Goal: Contribute content: Contribute content

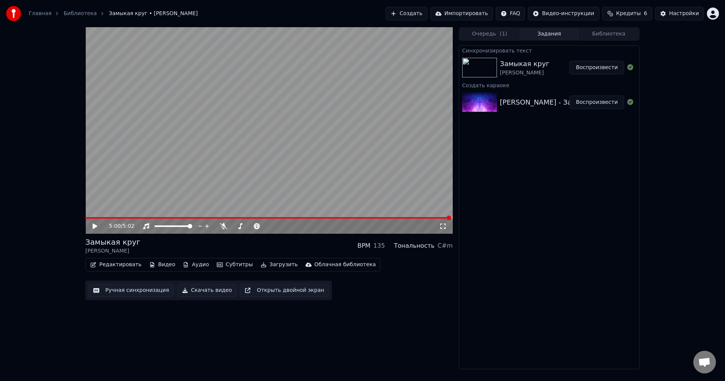
click at [601, 67] on button "Воспроизвести" at bounding box center [597, 68] width 55 height 14
click at [294, 115] on video at bounding box center [269, 130] width 368 height 207
click at [225, 151] on video at bounding box center [269, 130] width 368 height 207
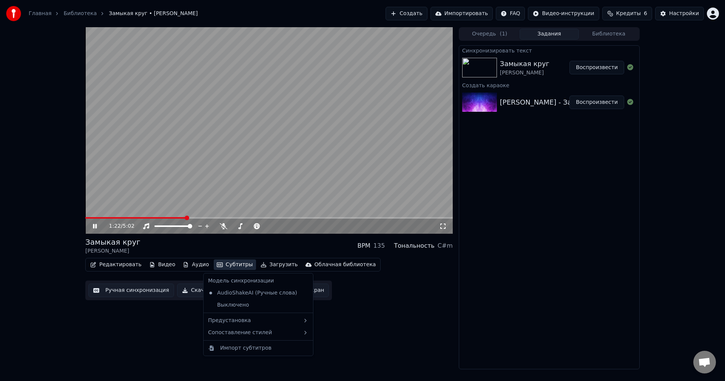
click at [215, 265] on button "Субтитры" at bounding box center [235, 264] width 42 height 11
click at [212, 292] on div "AudioShakeAI (Ручные слова)" at bounding box center [252, 293] width 95 height 12
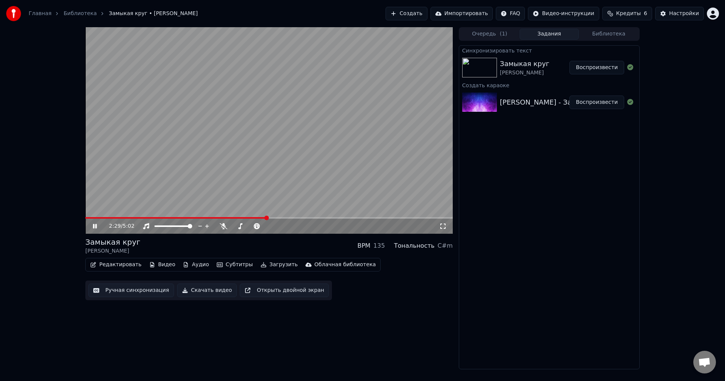
click at [269, 220] on span at bounding box center [266, 218] width 5 height 5
click at [226, 266] on button "Субтитры" at bounding box center [235, 264] width 42 height 11
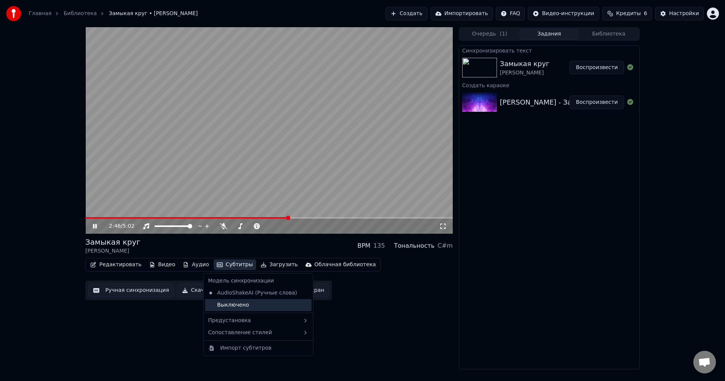
click at [224, 305] on div "Выключено" at bounding box center [258, 305] width 107 height 12
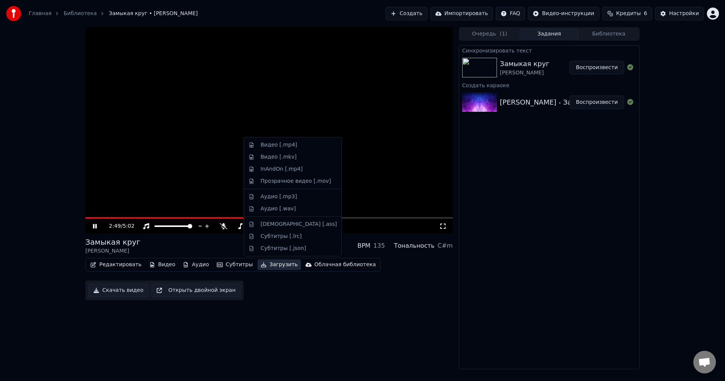
click at [264, 266] on button "Загрузить" at bounding box center [279, 264] width 43 height 11
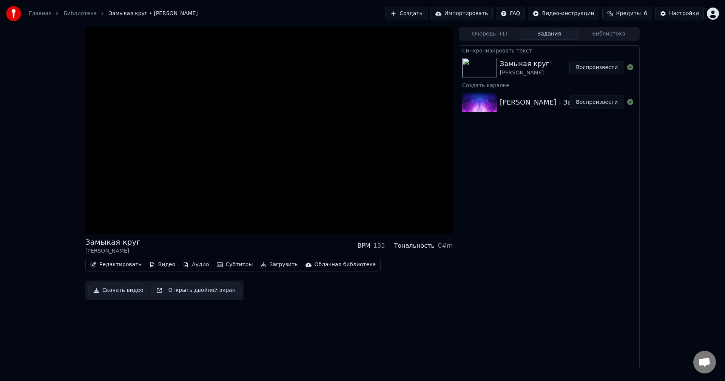
click at [183, 292] on button "Открыть двойной экран" at bounding box center [195, 291] width 89 height 14
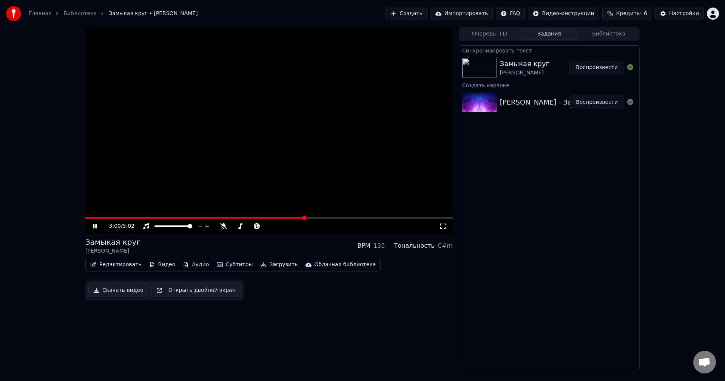
click at [124, 266] on button "Редактировать" at bounding box center [115, 264] width 57 height 11
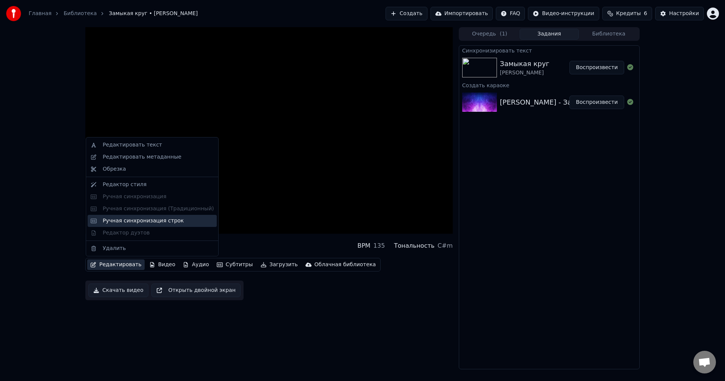
click at [125, 222] on div "Ручная синхронизация строк" at bounding box center [143, 221] width 81 height 8
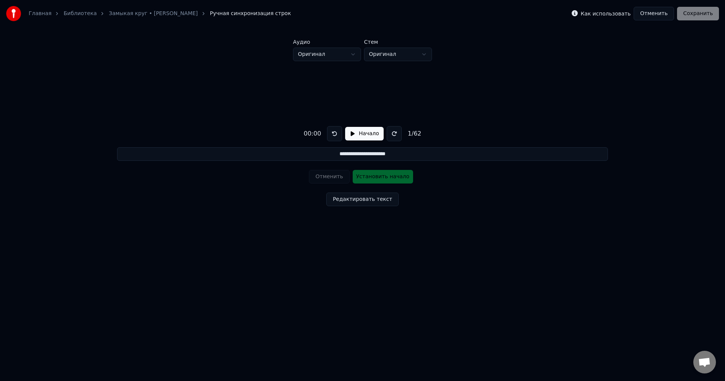
click at [361, 201] on button "Редактировать текст" at bounding box center [362, 200] width 72 height 14
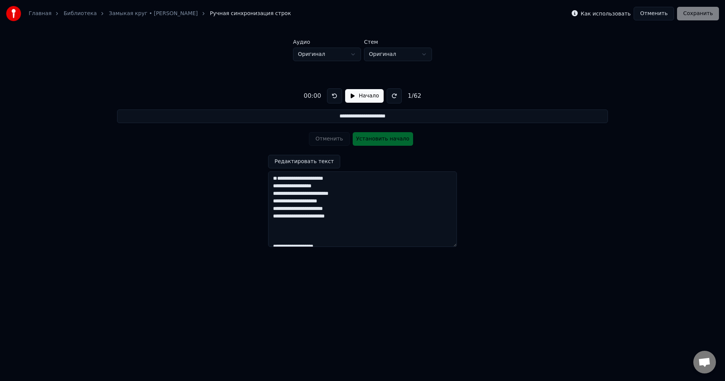
click at [369, 140] on div "Отменить Установить начало" at bounding box center [362, 139] width 107 height 20
click at [307, 162] on button "Редактировать текст" at bounding box center [304, 162] width 72 height 14
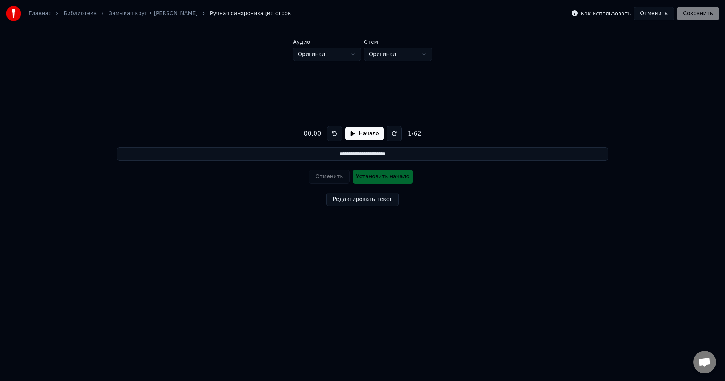
click at [377, 177] on div "Отменить Установить начало" at bounding box center [362, 177] width 107 height 20
click at [357, 133] on button "Начало" at bounding box center [364, 134] width 38 height 14
click at [368, 177] on button "Установить начало" at bounding box center [383, 177] width 60 height 14
click at [351, 154] on input "**********" at bounding box center [362, 154] width 491 height 14
click at [358, 201] on button "Редактировать текст" at bounding box center [362, 200] width 72 height 14
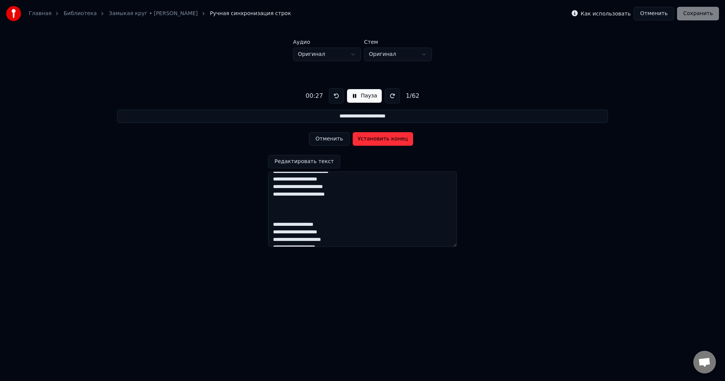
scroll to position [38, 0]
click at [312, 202] on textarea at bounding box center [362, 209] width 189 height 76
click at [273, 197] on textarea at bounding box center [362, 209] width 189 height 76
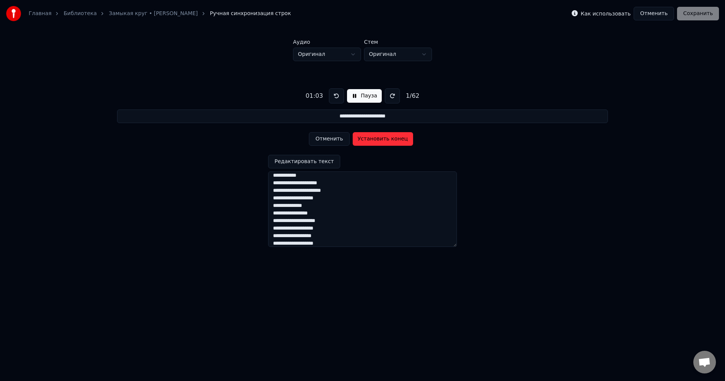
click at [279, 184] on textarea at bounding box center [362, 209] width 189 height 76
click at [341, 192] on textarea at bounding box center [362, 209] width 189 height 76
click at [274, 190] on textarea at bounding box center [362, 209] width 189 height 76
click at [272, 198] on textarea at bounding box center [362, 209] width 189 height 76
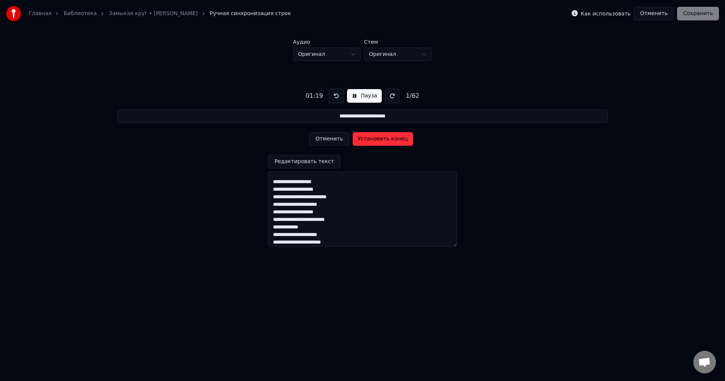
scroll to position [297, 0]
click at [292, 189] on textarea at bounding box center [362, 209] width 189 height 76
click at [354, 201] on textarea at bounding box center [362, 209] width 189 height 76
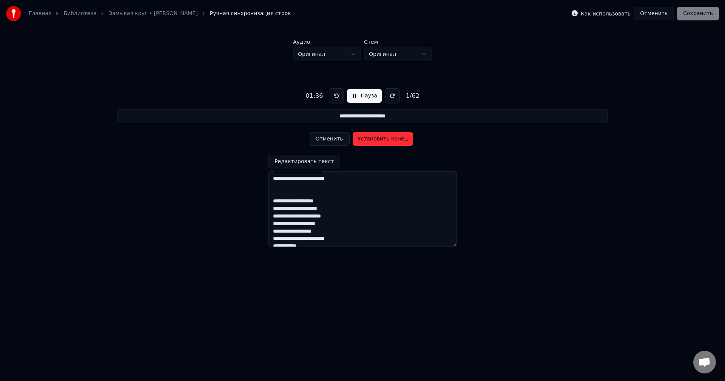
click at [288, 195] on textarea at bounding box center [362, 209] width 189 height 76
click at [356, 204] on textarea at bounding box center [362, 209] width 189 height 76
click at [271, 223] on textarea at bounding box center [362, 209] width 189 height 76
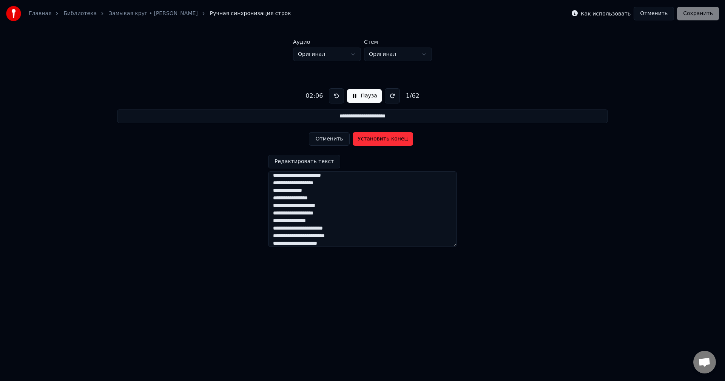
click at [275, 236] on textarea at bounding box center [362, 209] width 189 height 76
click at [277, 204] on textarea at bounding box center [362, 209] width 189 height 76
click at [351, 215] on textarea at bounding box center [362, 209] width 189 height 76
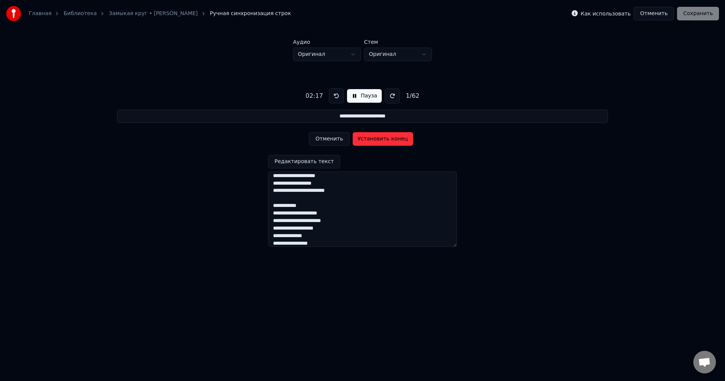
click at [292, 214] on textarea at bounding box center [362, 209] width 189 height 76
click at [283, 190] on textarea at bounding box center [362, 209] width 189 height 76
click at [367, 203] on textarea at bounding box center [362, 209] width 189 height 76
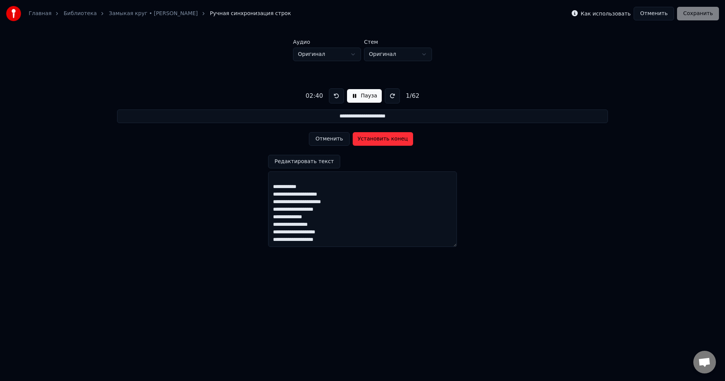
click at [698, 14] on div "Как использовать Отменить Сохранить" at bounding box center [645, 14] width 147 height 14
click at [275, 217] on textarea at bounding box center [362, 209] width 189 height 76
click at [308, 219] on textarea at bounding box center [362, 209] width 189 height 76
click at [272, 217] on textarea at bounding box center [362, 209] width 189 height 76
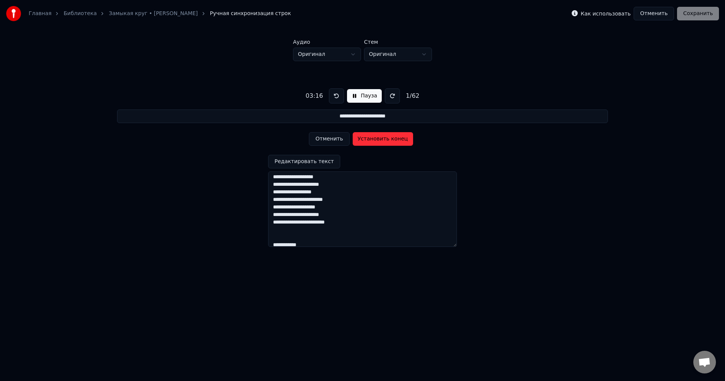
scroll to position [440, 0]
click at [273, 199] on textarea at bounding box center [362, 209] width 189 height 76
type textarea "**********"
click at [383, 139] on button "Установить конец" at bounding box center [383, 139] width 60 height 14
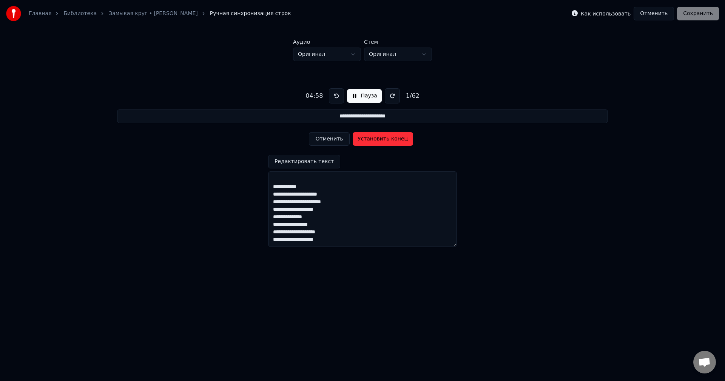
type input "**********"
click at [695, 16] on div "Как использовать Отменить Сохранить" at bounding box center [645, 14] width 147 height 14
click at [705, 15] on div "Как использовать Отменить Сохранить" at bounding box center [645, 14] width 147 height 14
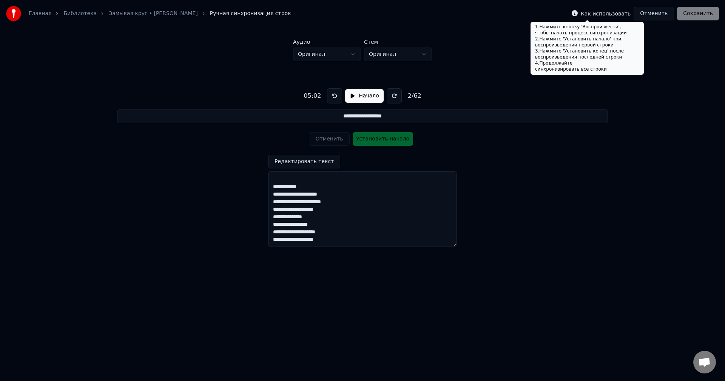
click at [559, 56] on div "3 . Нажмите 'Установить конец' после воспроизведения последней строки" at bounding box center [587, 54] width 104 height 12
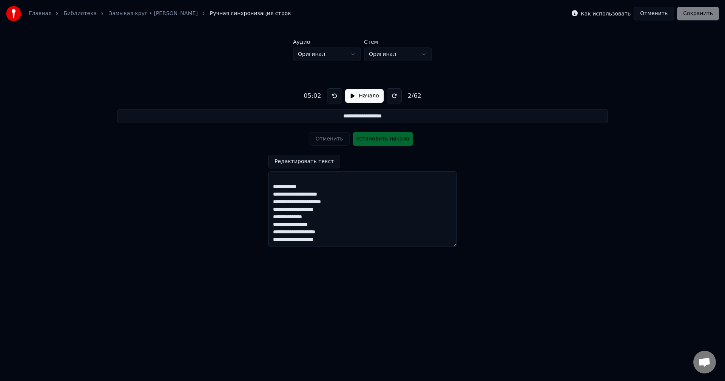
drag, startPoint x: 445, startPoint y: 140, endPoint x: 431, endPoint y: 137, distance: 14.7
click at [445, 139] on div "**********" at bounding box center [362, 164] width 701 height 207
click at [305, 162] on button "Редактировать текст" at bounding box center [304, 162] width 72 height 14
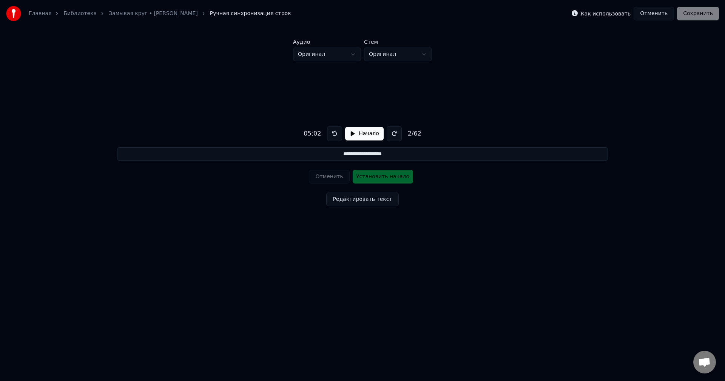
click at [695, 11] on div "Как использовать Отменить Сохранить" at bounding box center [645, 14] width 147 height 14
click at [352, 53] on html "**********" at bounding box center [362, 140] width 725 height 280
click at [422, 53] on html "**********" at bounding box center [362, 140] width 725 height 280
click at [423, 53] on html "**********" at bounding box center [362, 140] width 725 height 280
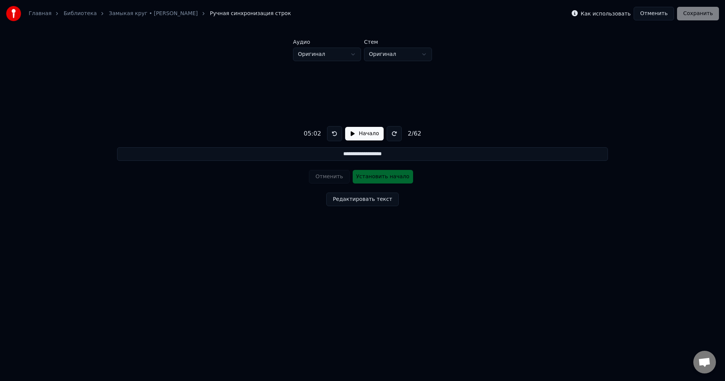
click at [332, 154] on input "**********" at bounding box center [362, 154] width 491 height 14
click at [701, 14] on div "Как использовать Отменить Сохранить" at bounding box center [645, 14] width 147 height 14
click at [526, 87] on div "**********" at bounding box center [362, 164] width 701 height 207
click at [474, 67] on div "**********" at bounding box center [362, 164] width 701 height 207
click at [449, 175] on div "**********" at bounding box center [362, 164] width 701 height 207
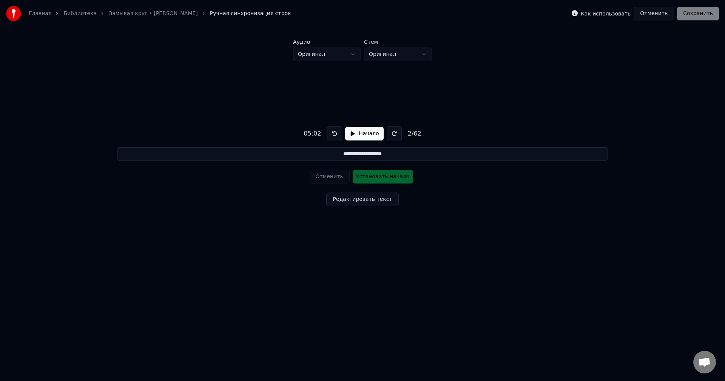
click at [689, 15] on div "Как использовать Отменить Сохранить" at bounding box center [645, 14] width 147 height 14
click at [423, 55] on html "**********" at bounding box center [362, 140] width 725 height 280
click at [713, 14] on div "Как использовать Отменить Сохранить" at bounding box center [645, 14] width 147 height 14
click at [659, 12] on button "Отменить" at bounding box center [654, 14] width 40 height 14
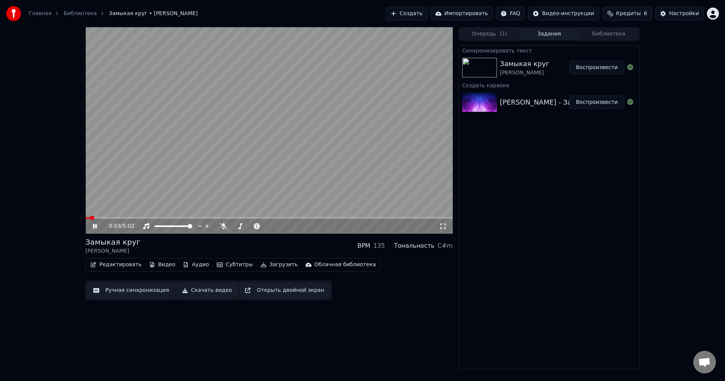
click at [126, 264] on button "Редактировать" at bounding box center [115, 264] width 57 height 11
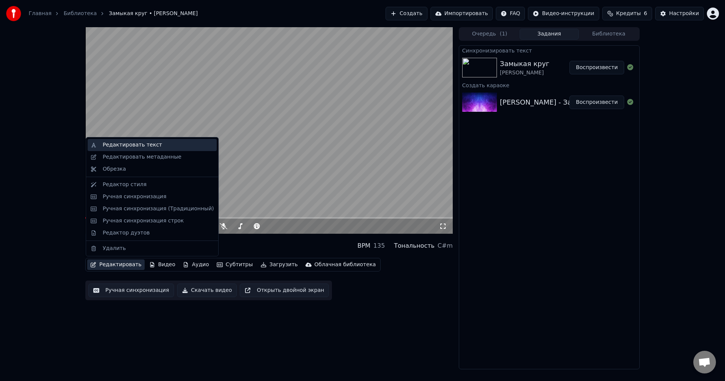
click at [137, 144] on div "Редактировать текст" at bounding box center [132, 145] width 59 height 8
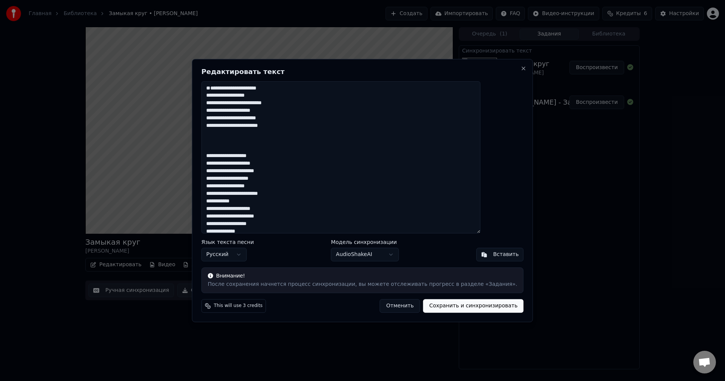
click at [246, 88] on textarea at bounding box center [340, 157] width 279 height 153
click at [385, 255] on body "Главная Библиотека Замыкая круг • Крис Кельми Создать Импортировать FAQ Видео-и…" at bounding box center [362, 190] width 725 height 381
click at [414, 244] on body "Главная Библиотека Замыкая круг • Крис Кельми Создать Импортировать FAQ Видео-и…" at bounding box center [362, 190] width 725 height 381
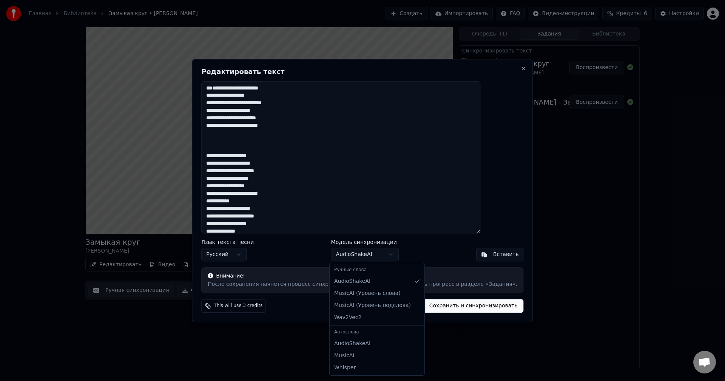
click at [380, 253] on body "Главная Библиотека Замыкая круг • Крис Кельми Создать Импортировать FAQ Видео-и…" at bounding box center [362, 190] width 725 height 381
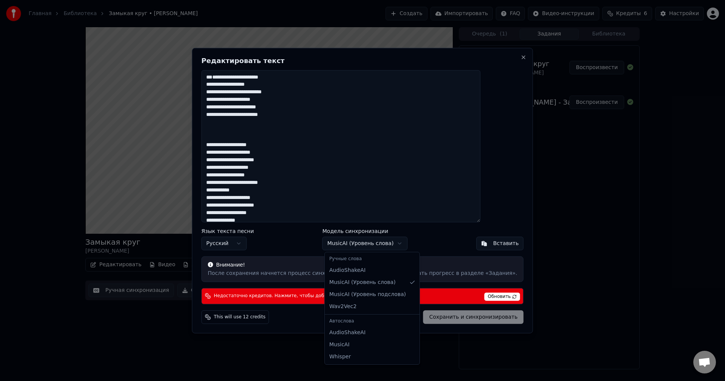
click at [391, 242] on body "Главная Библиотека Замыкая круг • Крис Кельми Создать Импортировать FAQ Видео-и…" at bounding box center [362, 190] width 725 height 381
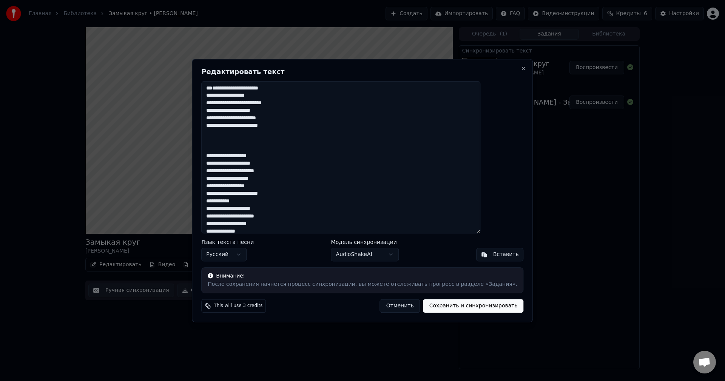
click at [254, 277] on div "Внимание!" at bounding box center [362, 276] width 309 height 8
click at [238, 160] on textarea at bounding box center [340, 157] width 279 height 153
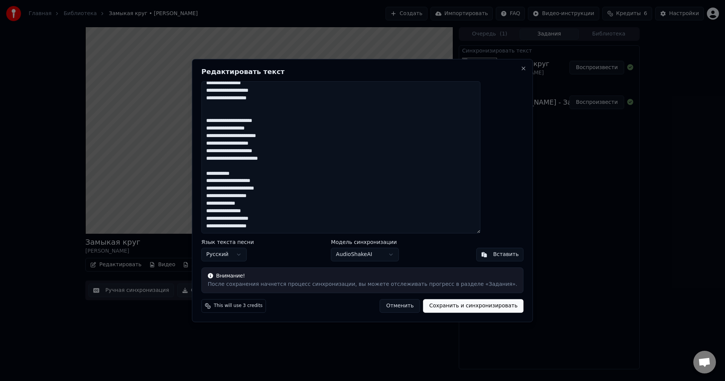
scroll to position [417, 0]
click at [459, 307] on button "Сохранить и синхронизировать" at bounding box center [473, 306] width 100 height 14
type textarea "**********"
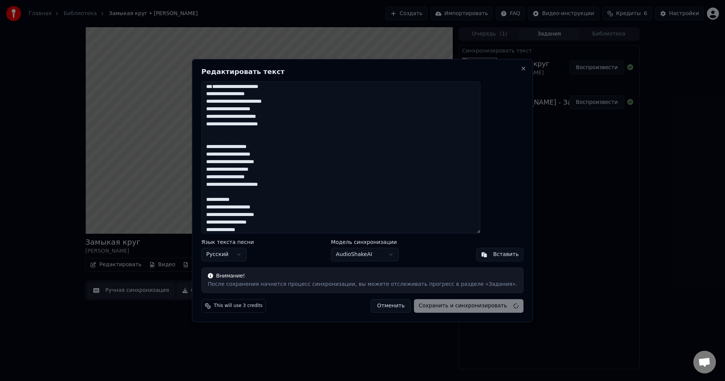
scroll to position [0, 0]
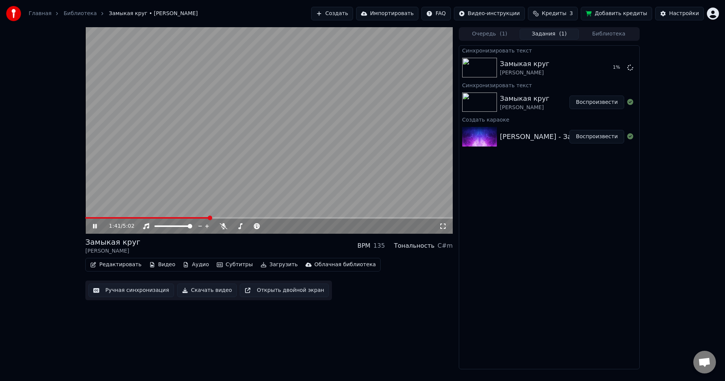
click at [267, 186] on video at bounding box center [269, 130] width 368 height 207
click at [271, 197] on video at bounding box center [269, 130] width 368 height 207
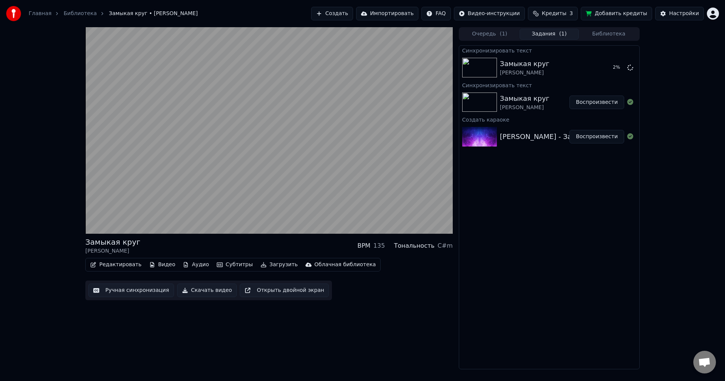
click at [493, 86] on div "Синхронизировать текст" at bounding box center [549, 84] width 180 height 9
click at [142, 292] on button "Ручная синхронизация" at bounding box center [131, 291] width 86 height 14
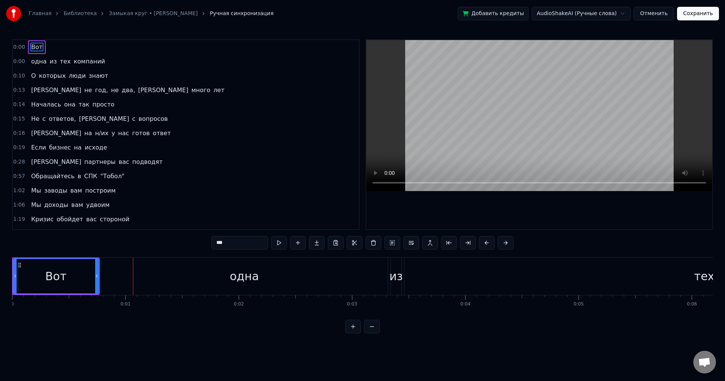
click at [47, 276] on div "Вот" at bounding box center [55, 276] width 21 height 17
click at [13, 268] on div "Вот" at bounding box center [56, 276] width 86 height 36
click at [13, 263] on div at bounding box center [13, 276] width 3 height 34
click at [352, 334] on button at bounding box center [353, 327] width 16 height 14
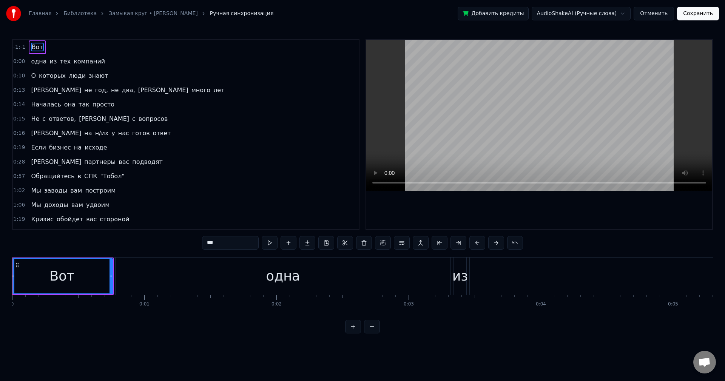
click at [352, 334] on button at bounding box center [353, 327] width 16 height 14
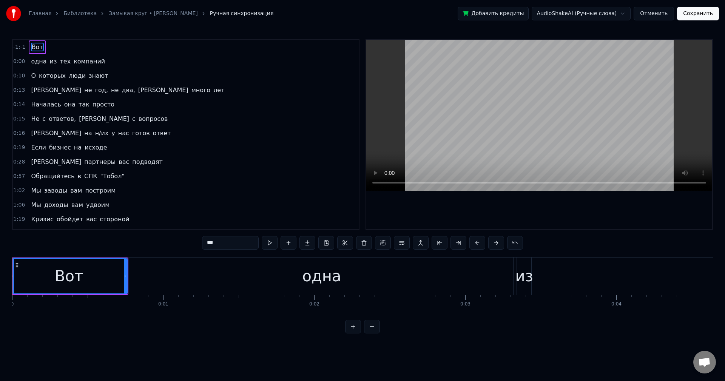
click at [352, 334] on button at bounding box center [353, 327] width 16 height 14
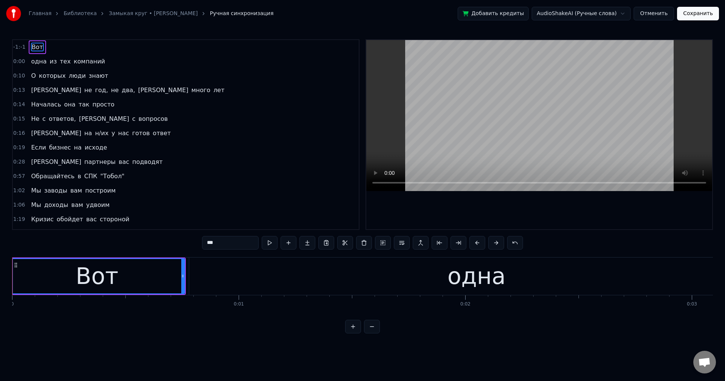
click at [352, 334] on button at bounding box center [353, 327] width 16 height 14
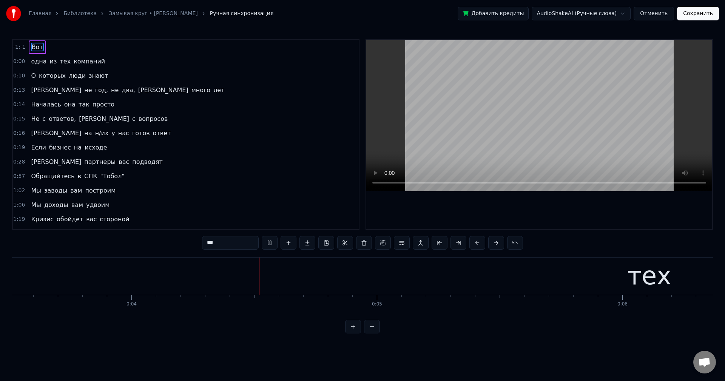
scroll to position [0, 891]
click at [210, 247] on input "***" at bounding box center [230, 243] width 57 height 14
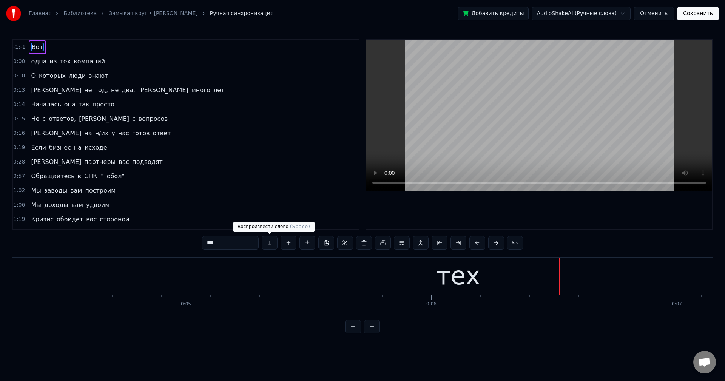
click at [270, 241] on button at bounding box center [270, 243] width 16 height 14
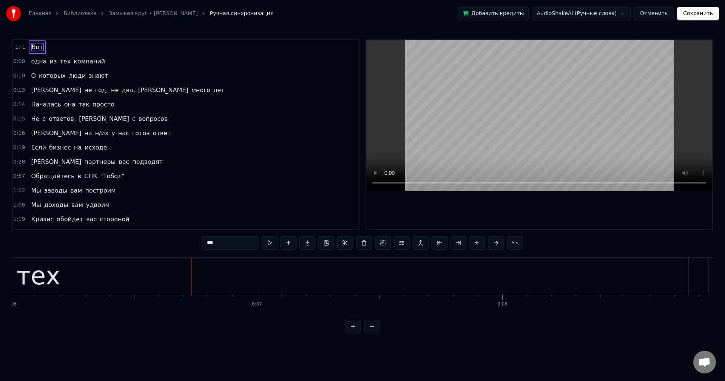
scroll to position [0, 1546]
click at [31, 45] on span "Вот" at bounding box center [37, 47] width 13 height 9
click at [22, 48] on span "-1:-1" at bounding box center [19, 47] width 12 height 8
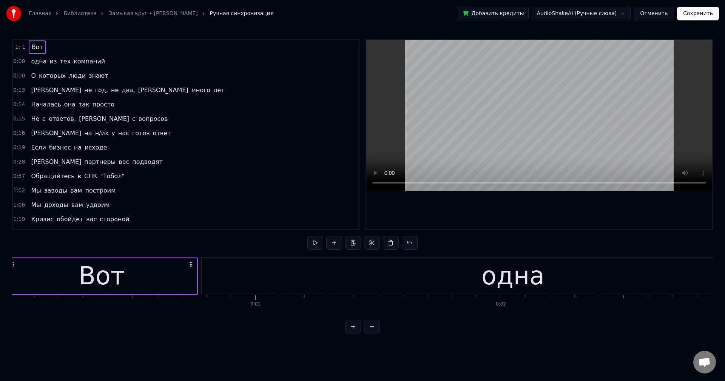
scroll to position [0, 0]
click at [34, 46] on span "Вот" at bounding box center [37, 47] width 13 height 9
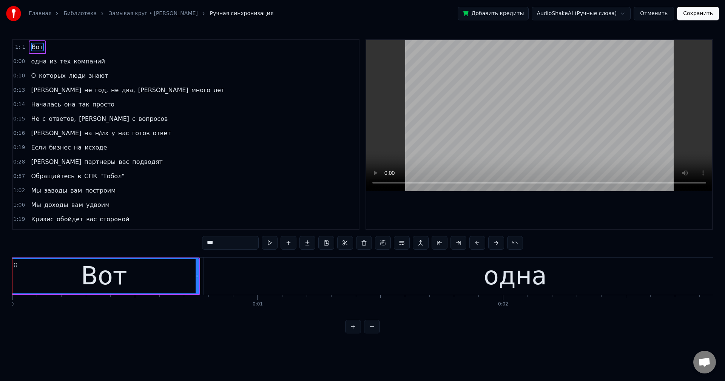
click at [15, 264] on icon at bounding box center [15, 265] width 6 height 6
click at [307, 244] on button at bounding box center [308, 243] width 16 height 14
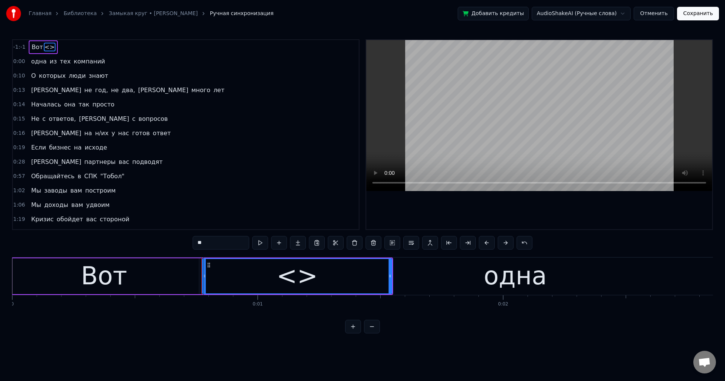
drag, startPoint x: 208, startPoint y: 264, endPoint x: 115, endPoint y: 265, distance: 93.3
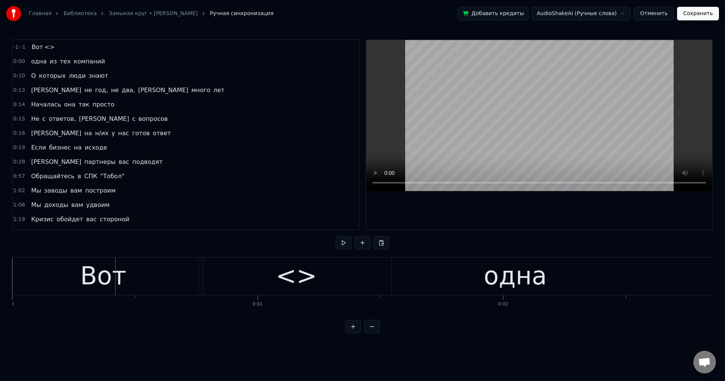
drag, startPoint x: 330, startPoint y: 267, endPoint x: 277, endPoint y: 268, distance: 53.3
click at [277, 268] on div "одна" at bounding box center [515, 276] width 623 height 37
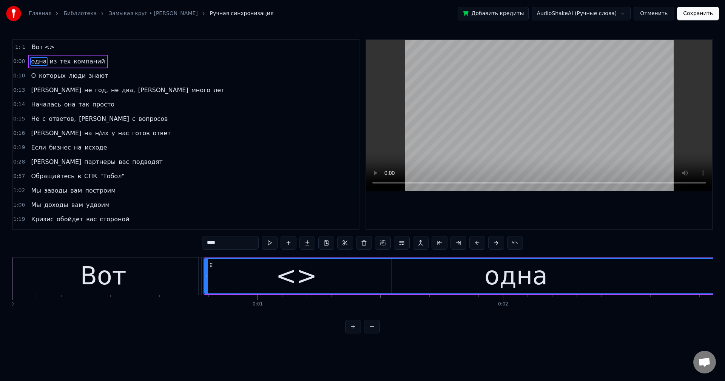
click at [209, 264] on icon at bounding box center [211, 265] width 6 height 6
click at [517, 245] on button at bounding box center [515, 243] width 16 height 14
click at [505, 243] on button at bounding box center [506, 243] width 16 height 14
click at [504, 243] on button at bounding box center [506, 243] width 16 height 14
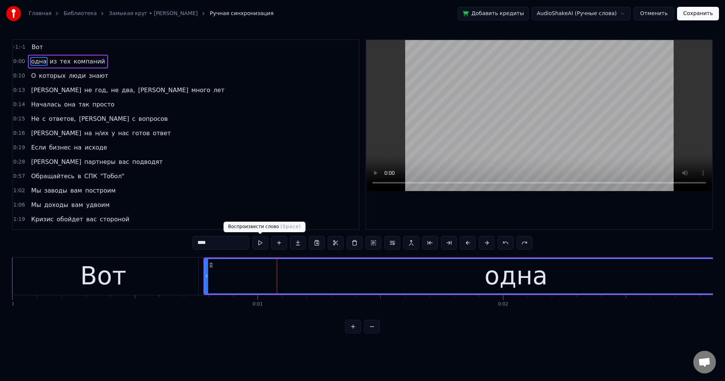
click at [261, 246] on button at bounding box center [260, 243] width 16 height 14
click at [125, 273] on div "Вот" at bounding box center [103, 276] width 190 height 37
type input "***"
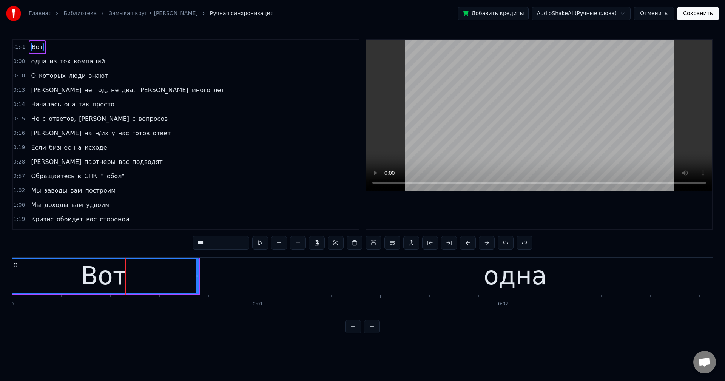
click at [11, 266] on div "Главная Библиотека Замыкая круг • Крис Кельми Ручная синхронизация Добавить кре…" at bounding box center [362, 167] width 725 height 334
click at [375, 242] on button at bounding box center [374, 243] width 16 height 14
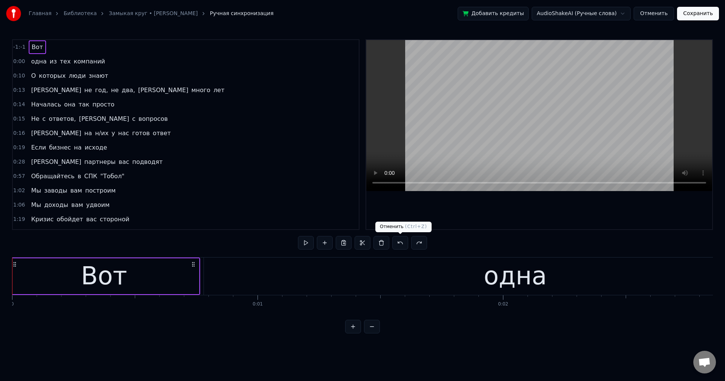
click at [394, 242] on button at bounding box center [400, 243] width 16 height 14
click at [13, 266] on circle at bounding box center [13, 266] width 0 height 0
drag, startPoint x: 20, startPoint y: 260, endPoint x: 50, endPoint y: 262, distance: 29.9
click at [50, 262] on div "Вот" at bounding box center [101, 276] width 190 height 36
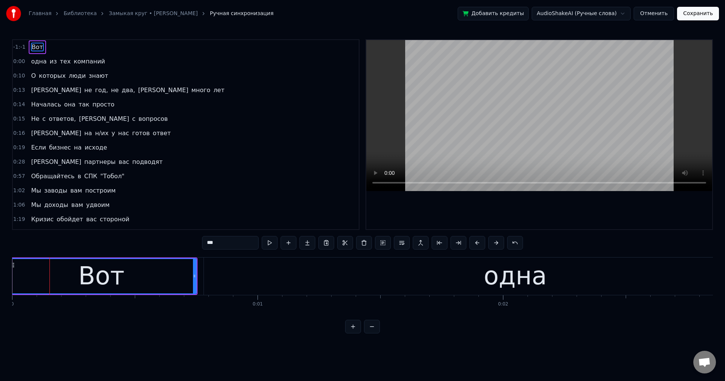
click at [26, 265] on div "Вот" at bounding box center [101, 276] width 189 height 34
drag, startPoint x: 22, startPoint y: 276, endPoint x: 0, endPoint y: 276, distance: 21.9
click at [0, 276] on div "Главная Библиотека Замыкая круг • Крис Кельми Ручная синхронизация Добавить кре…" at bounding box center [362, 167] width 725 height 334
drag, startPoint x: 195, startPoint y: 275, endPoint x: 204, endPoint y: 275, distance: 8.7
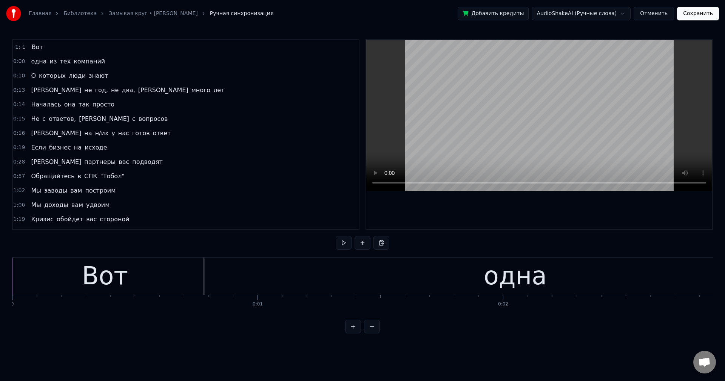
click at [62, 273] on div "Вот" at bounding box center [105, 276] width 199 height 37
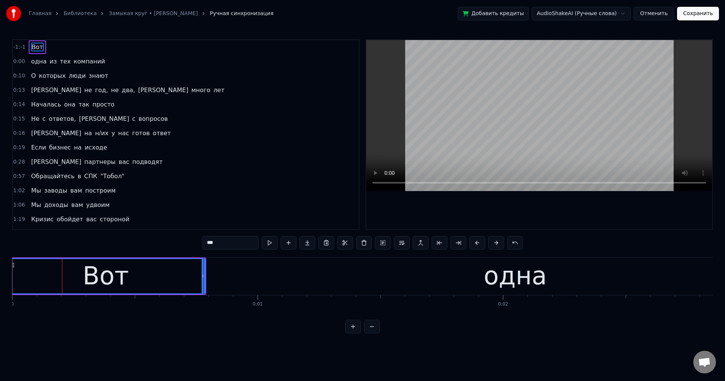
click at [94, 276] on div "Вот" at bounding box center [106, 276] width 46 height 37
drag, startPoint x: 88, startPoint y: 275, endPoint x: 110, endPoint y: 274, distance: 22.3
click at [110, 274] on div "Вот" at bounding box center [106, 276] width 46 height 37
drag, startPoint x: 32, startPoint y: 43, endPoint x: 44, endPoint y: 63, distance: 22.7
click at [44, 63] on div "-1:-1 Вот 0:00 одна из тех компаний 0:10 О которых люди знают 0:13 И не год, не…" at bounding box center [185, 134] width 347 height 191
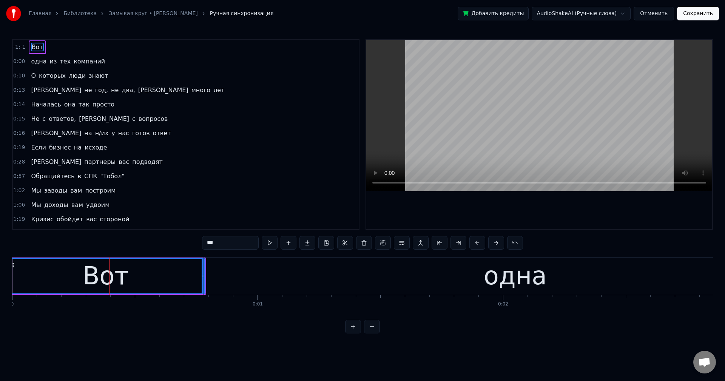
click at [35, 46] on span "Вот" at bounding box center [37, 47] width 13 height 9
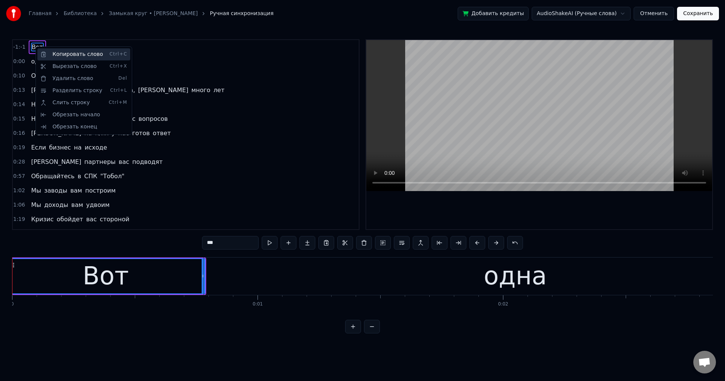
click at [58, 56] on div "Копировать слово Ctrl+C" at bounding box center [83, 54] width 93 height 12
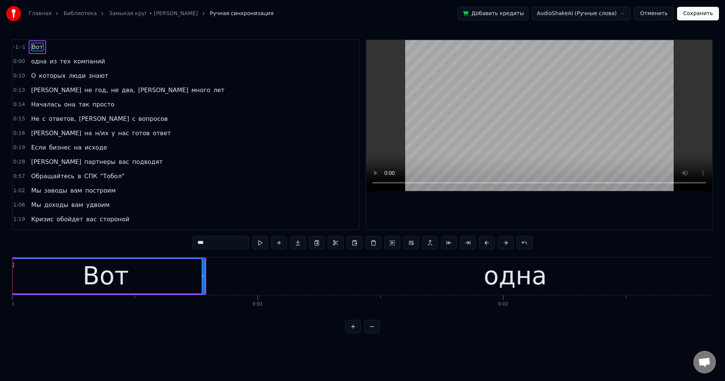
click at [31, 61] on span "одна" at bounding box center [38, 61] width 17 height 9
type input "****"
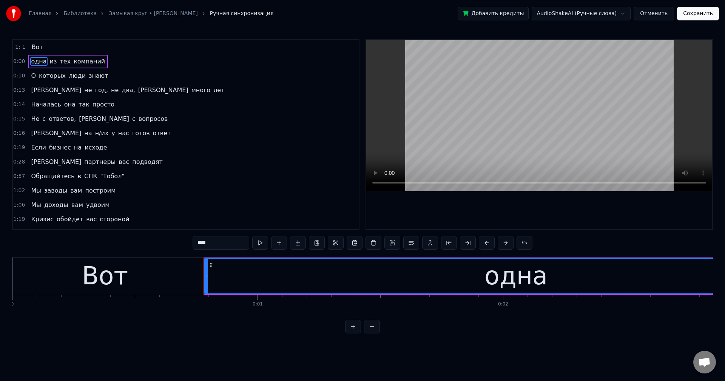
click at [220, 269] on div "одна" at bounding box center [516, 276] width 622 height 34
click at [357, 244] on button at bounding box center [355, 243] width 16 height 14
drag, startPoint x: 52, startPoint y: 60, endPoint x: 29, endPoint y: 63, distance: 22.8
click at [29, 63] on div "одна Вот из тех компаний" at bounding box center [75, 62] width 94 height 14
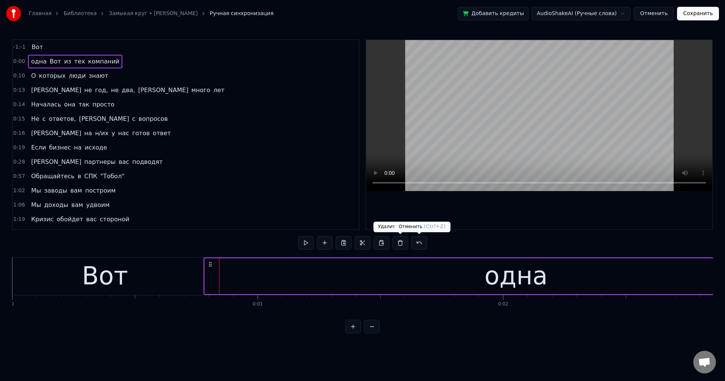
click at [418, 241] on button at bounding box center [419, 243] width 16 height 14
click at [201, 275] on div "Вот" at bounding box center [105, 276] width 199 height 37
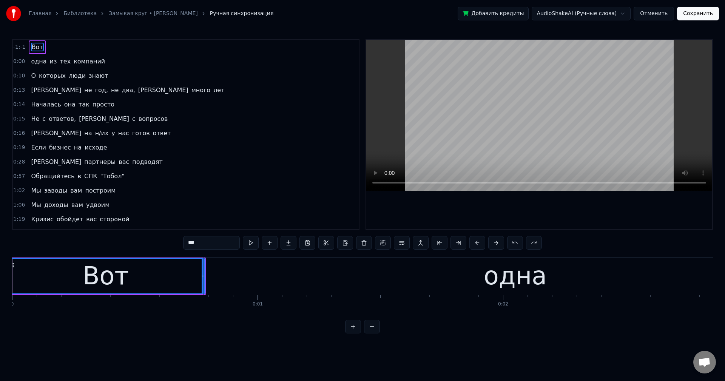
click at [204, 274] on div "одна" at bounding box center [516, 276] width 624 height 37
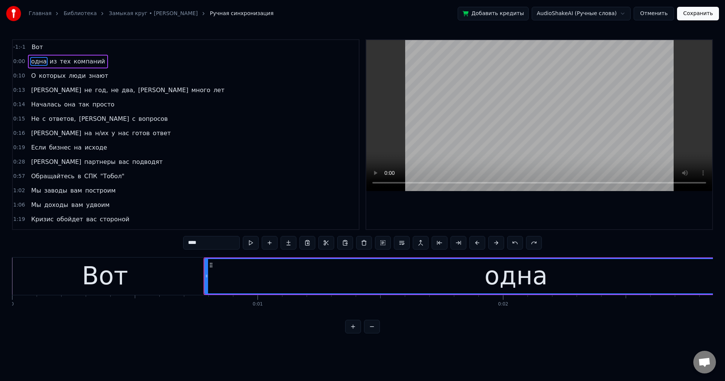
click at [194, 274] on div "Вот" at bounding box center [105, 276] width 199 height 37
type input "***"
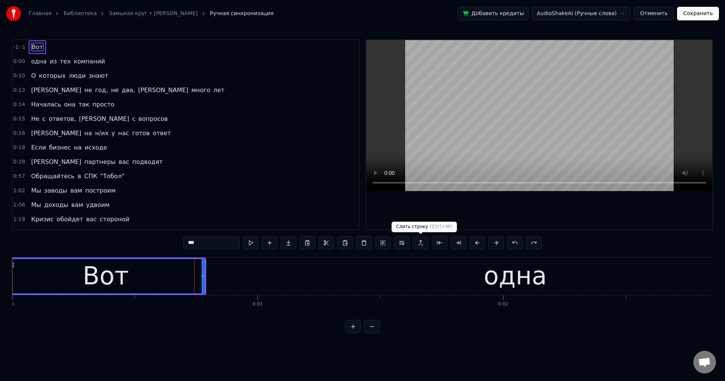
click at [422, 242] on button at bounding box center [421, 243] width 16 height 14
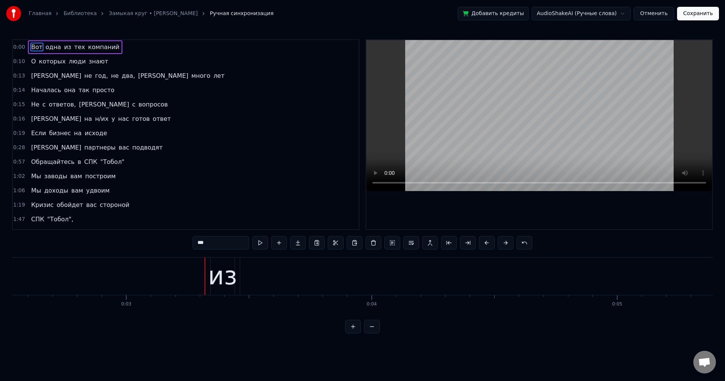
scroll to position [0, 636]
click at [32, 49] on span "Вот" at bounding box center [36, 47] width 13 height 9
click at [571, 12] on html "Главная Библиотека Замыкая круг • Крис Кельми Ручная синхронизация Добавить кре…" at bounding box center [362, 173] width 725 height 346
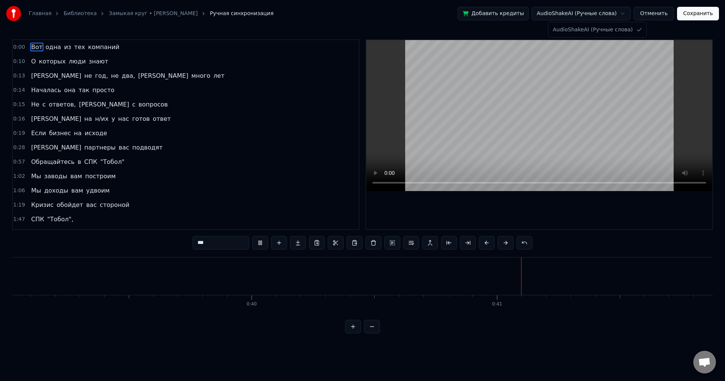
click at [654, 14] on html "Главная Библиотека Замыкая круг • Крис Кельми Ручная синхронизация Добавить кре…" at bounding box center [362, 173] width 725 height 346
click at [615, 14] on html "Главная Библиотека Замыкая круг • Крис Кельми Ручная синхронизация Добавить кре…" at bounding box center [362, 173] width 725 height 346
click at [540, 213] on html "Главная Библиотека Замыкая круг • Крис Кельми Ручная синхронизация Добавить кре…" at bounding box center [362, 173] width 725 height 346
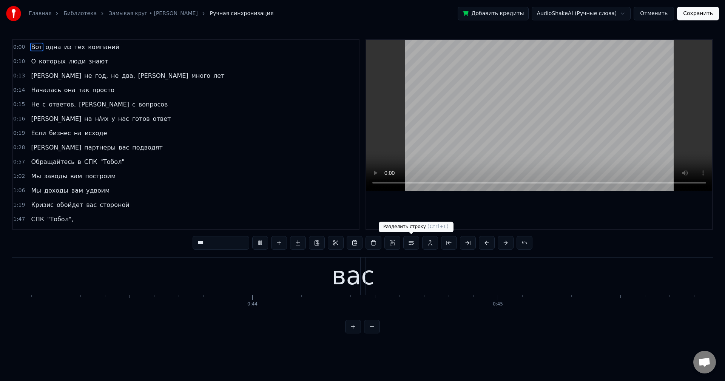
click at [408, 242] on button at bounding box center [411, 243] width 16 height 14
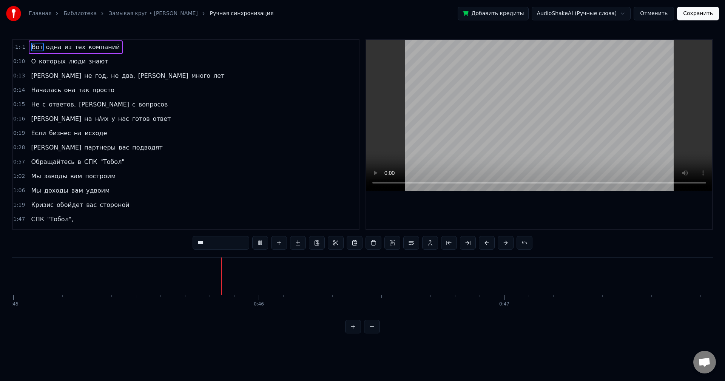
scroll to position [0, 11062]
click at [408, 242] on button at bounding box center [411, 243] width 16 height 14
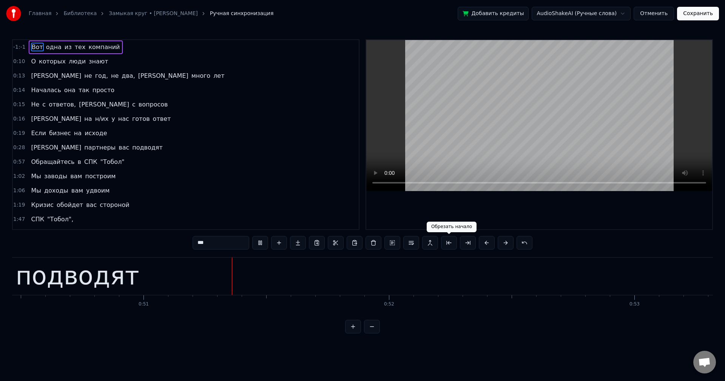
scroll to position [0, 12404]
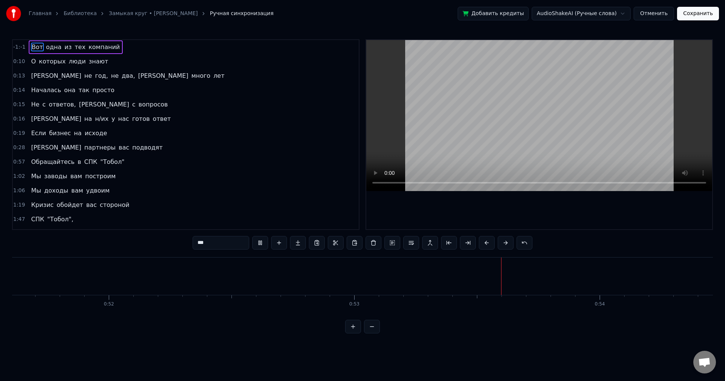
click at [22, 49] on span "-1:-1" at bounding box center [19, 47] width 12 height 8
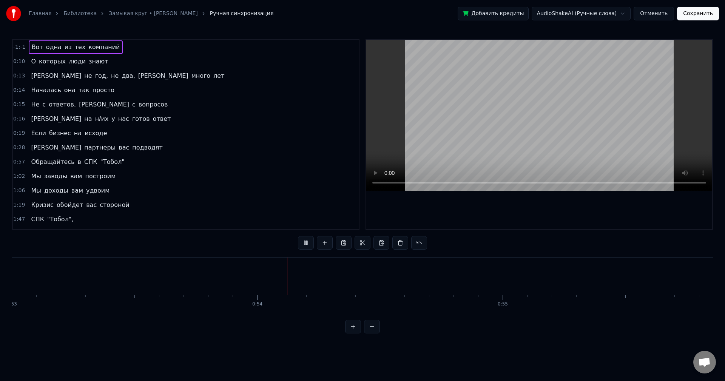
scroll to position [0, 13079]
click at [22, 42] on div "-1:-1 Вот одна из тех компаний" at bounding box center [186, 47] width 346 height 14
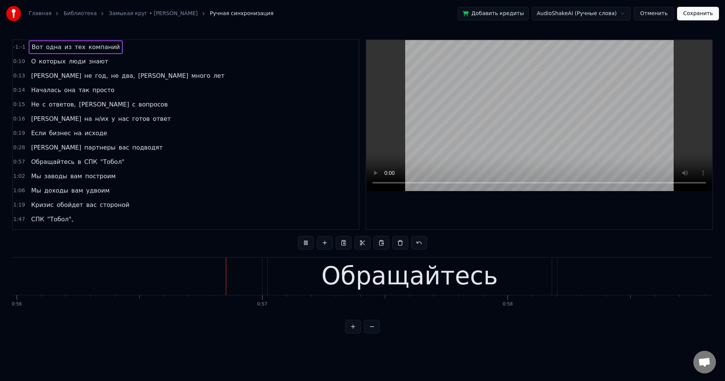
click at [16, 46] on span "-1:-1" at bounding box center [19, 47] width 12 height 8
click at [16, 64] on span "0:10" at bounding box center [19, 62] width 12 height 8
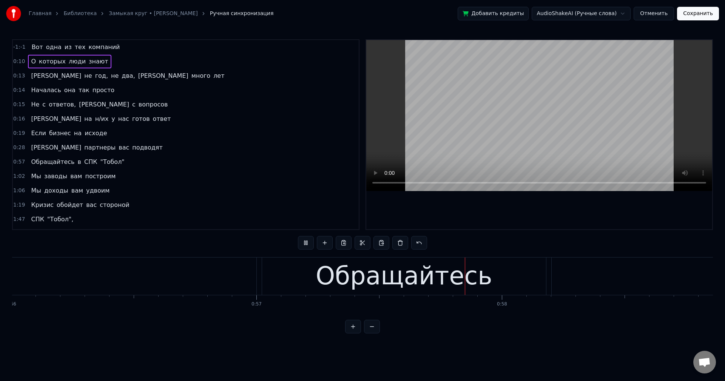
click at [17, 48] on span "-1:-1" at bounding box center [19, 47] width 12 height 8
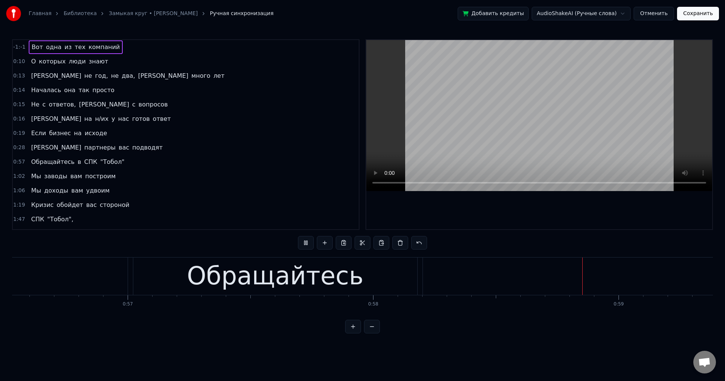
click at [279, 109] on div "0:15 Не с ответов, а с вопросов" at bounding box center [186, 104] width 346 height 14
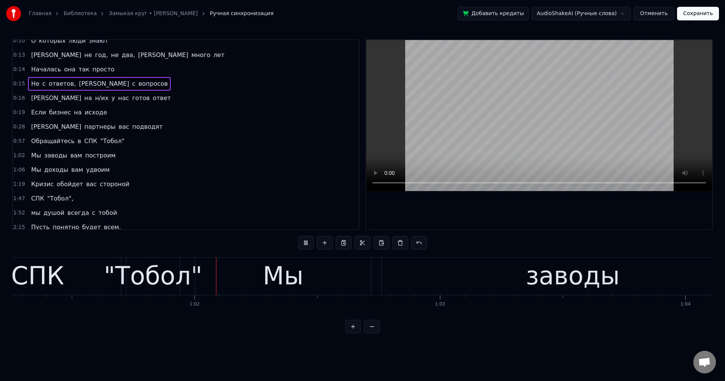
scroll to position [0, 15056]
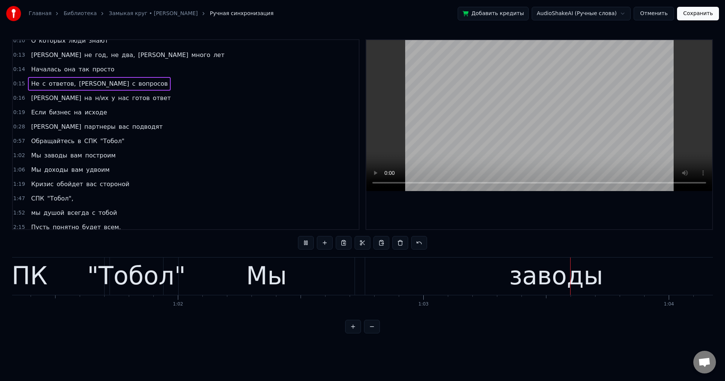
click at [351, 332] on button at bounding box center [353, 327] width 16 height 14
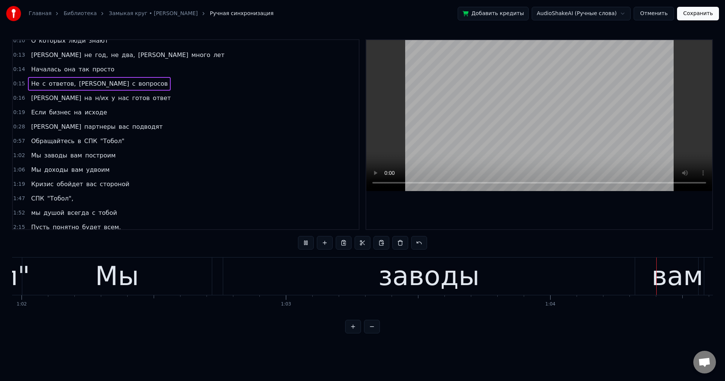
click at [351, 332] on button at bounding box center [353, 327] width 16 height 14
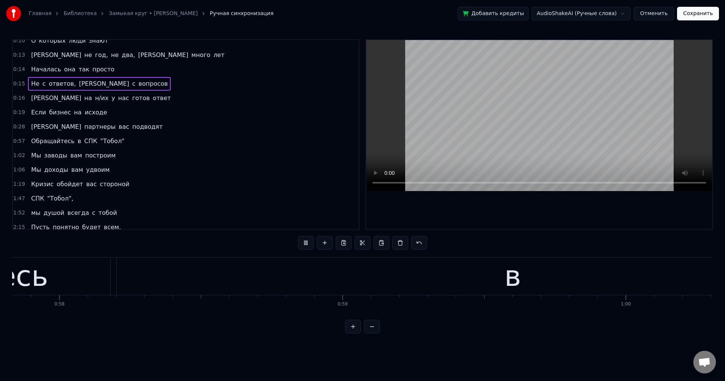
scroll to position [0, 16515]
click at [351, 332] on button at bounding box center [353, 327] width 16 height 14
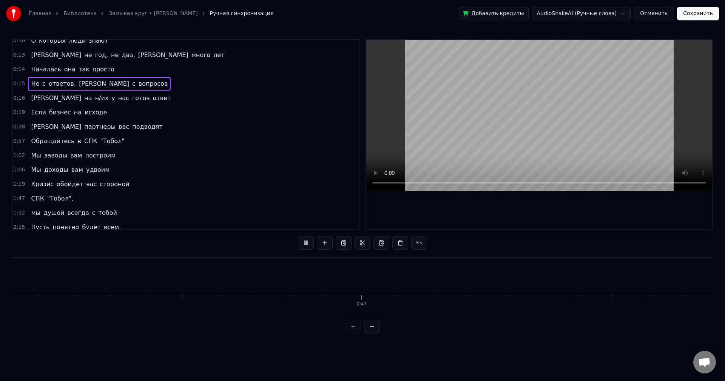
click at [351, 332] on div at bounding box center [362, 327] width 35 height 14
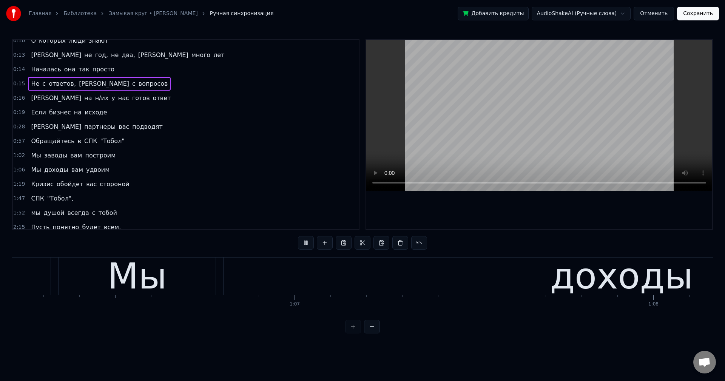
click at [371, 334] on button at bounding box center [372, 327] width 16 height 14
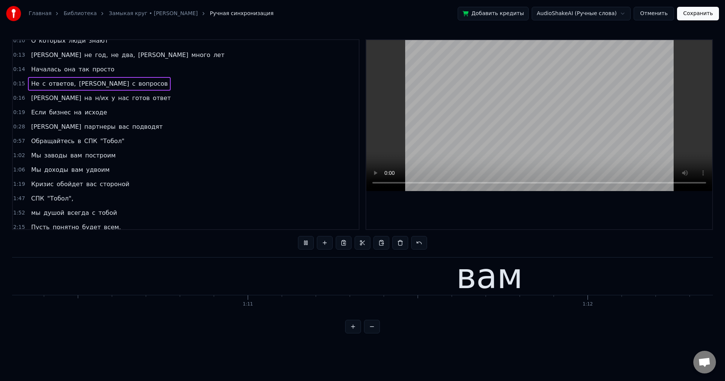
scroll to position [0, 23216]
click at [371, 334] on button at bounding box center [372, 327] width 16 height 14
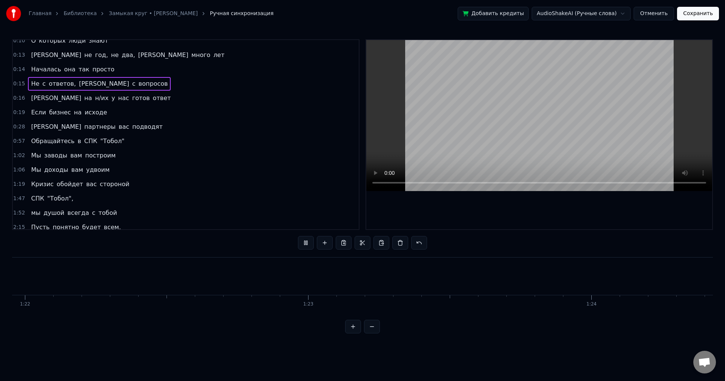
click at [371, 334] on button at bounding box center [372, 327] width 16 height 14
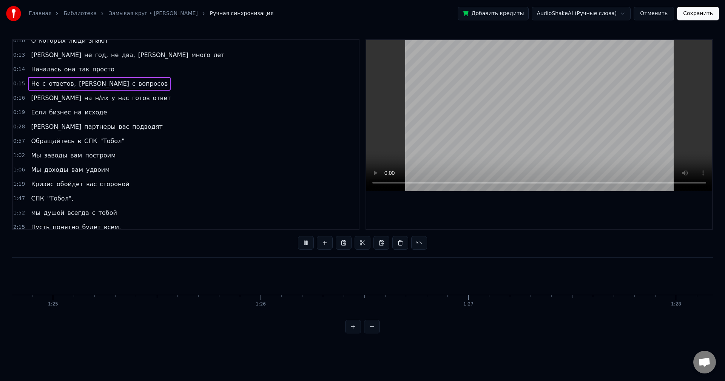
click at [371, 334] on button at bounding box center [372, 327] width 16 height 14
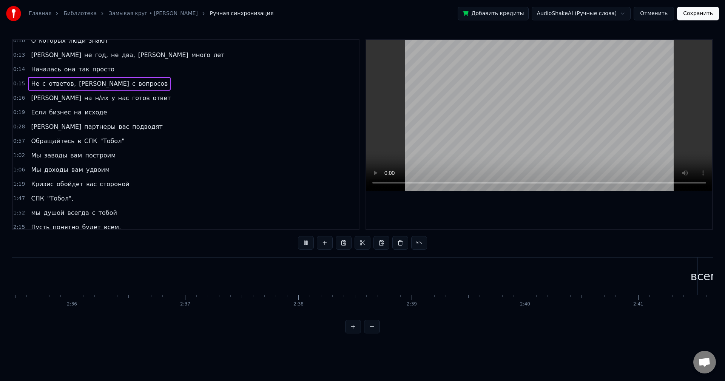
click at [371, 334] on button at bounding box center [372, 327] width 16 height 14
click at [371, 334] on div at bounding box center [362, 327] width 35 height 14
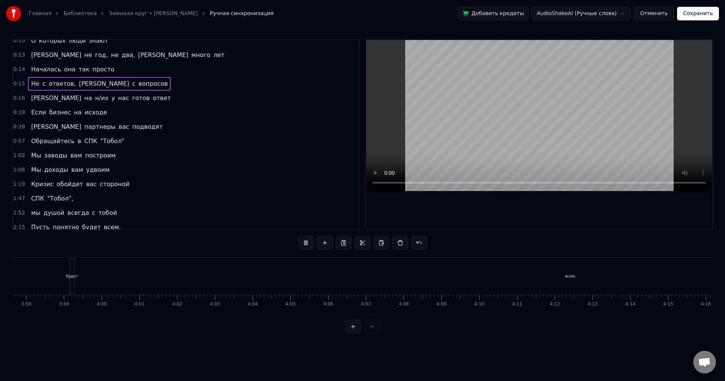
click at [371, 334] on div at bounding box center [362, 327] width 35 height 14
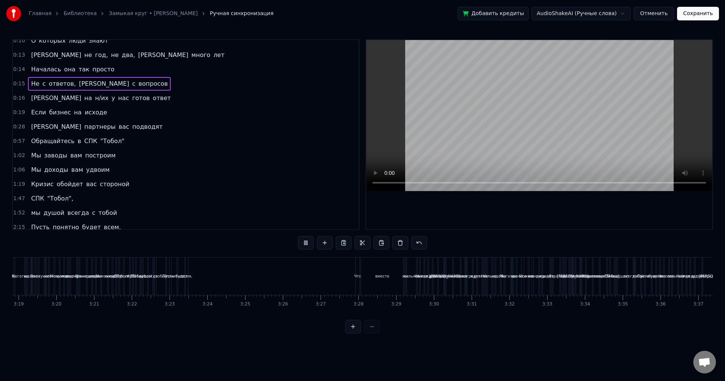
click at [371, 334] on div at bounding box center [362, 327] width 35 height 14
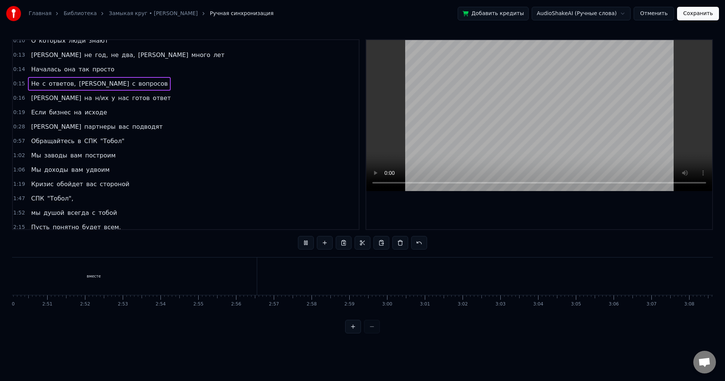
click at [371, 334] on div at bounding box center [362, 327] width 35 height 14
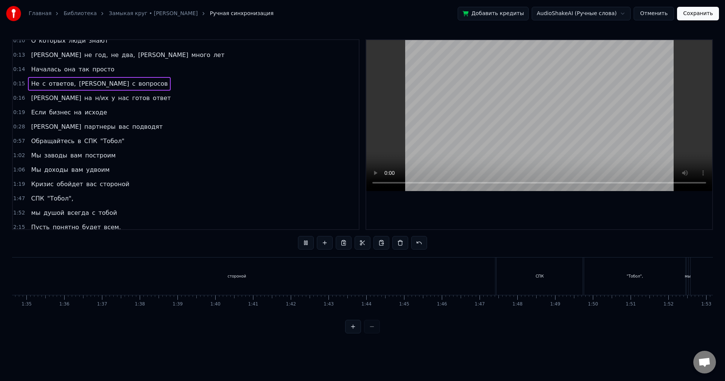
click at [371, 334] on div at bounding box center [362, 327] width 35 height 14
click at [370, 334] on div at bounding box center [362, 327] width 35 height 14
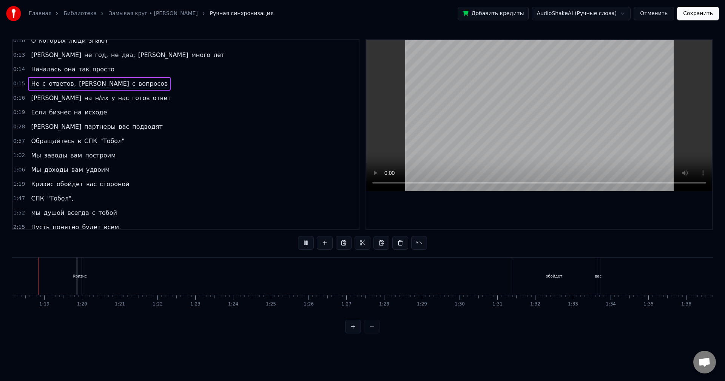
scroll to position [0, 2940]
click at [370, 334] on div at bounding box center [362, 327] width 35 height 14
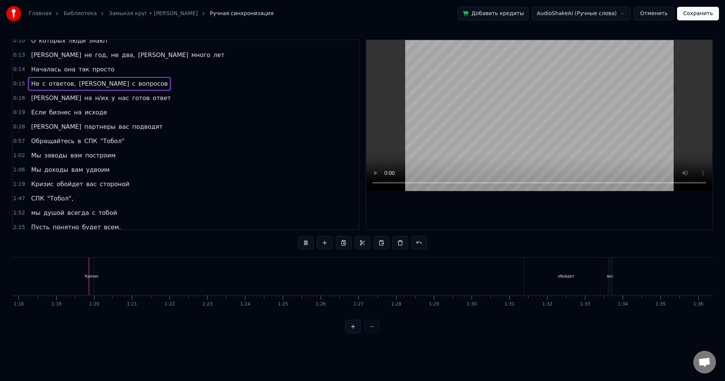
click at [370, 334] on div at bounding box center [362, 327] width 35 height 14
click at [127, 14] on link "Замыкая круг • [PERSON_NAME]" at bounding box center [153, 14] width 89 height 8
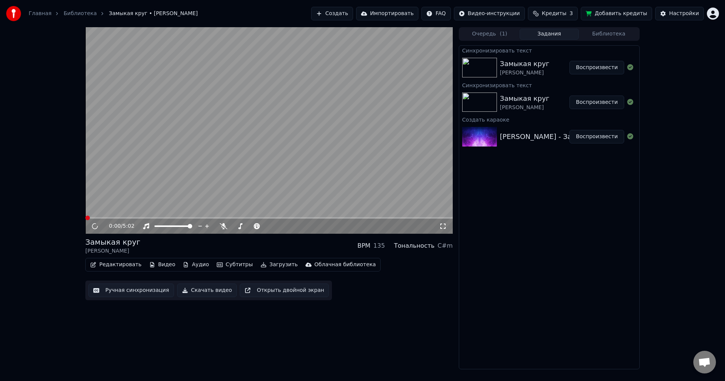
click at [591, 66] on button "Воспроизвести" at bounding box center [597, 68] width 55 height 14
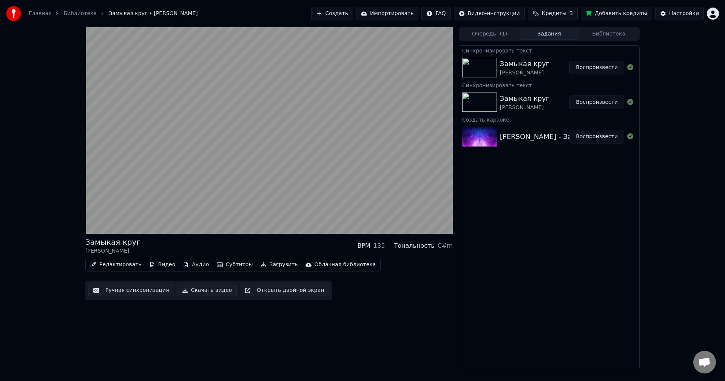
click at [125, 263] on button "Редактировать" at bounding box center [115, 264] width 57 height 11
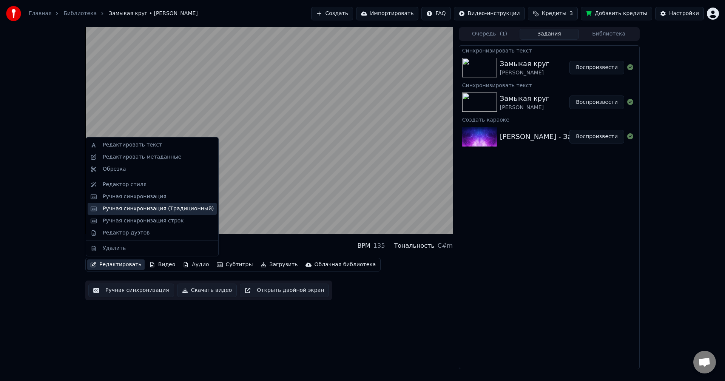
click at [134, 208] on div "Ручная синхронизация (Традиционный)" at bounding box center [158, 209] width 111 height 8
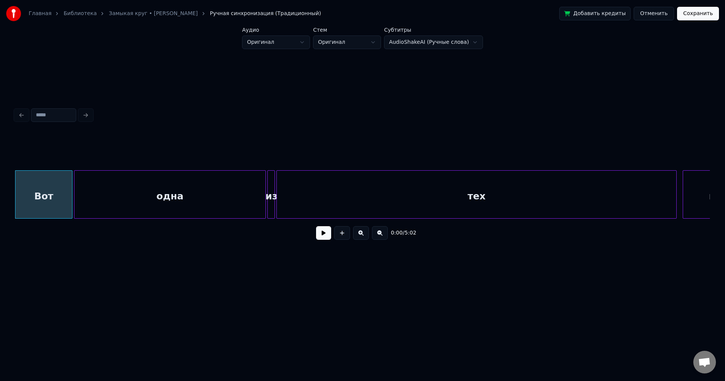
click at [406, 237] on span "5:02" at bounding box center [411, 233] width 12 height 8
click at [323, 237] on button at bounding box center [323, 233] width 15 height 14
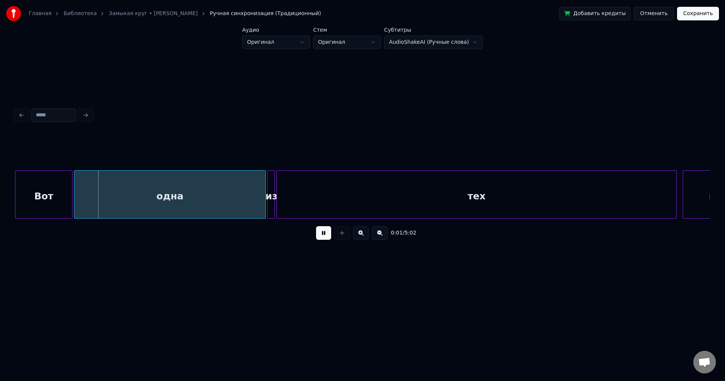
click at [323, 236] on button at bounding box center [323, 233] width 15 height 14
click at [44, 114] on input at bounding box center [53, 115] width 45 height 14
click at [20, 110] on div at bounding box center [362, 115] width 701 height 17
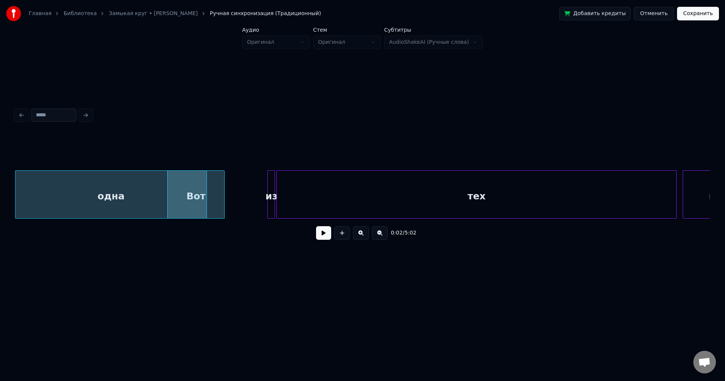
click at [61, 192] on div "одна" at bounding box center [110, 196] width 191 height 51
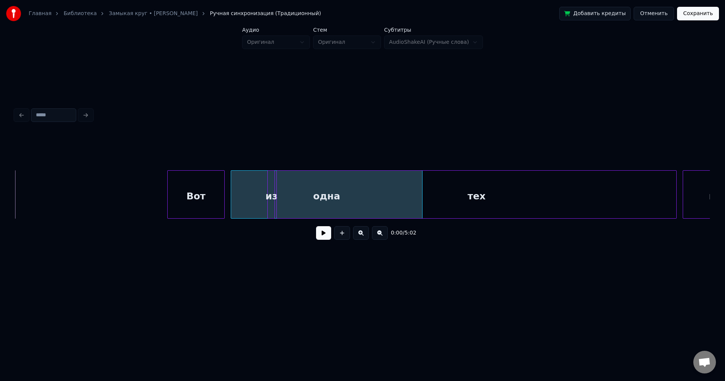
click at [655, 14] on button "Отменить" at bounding box center [654, 14] width 40 height 14
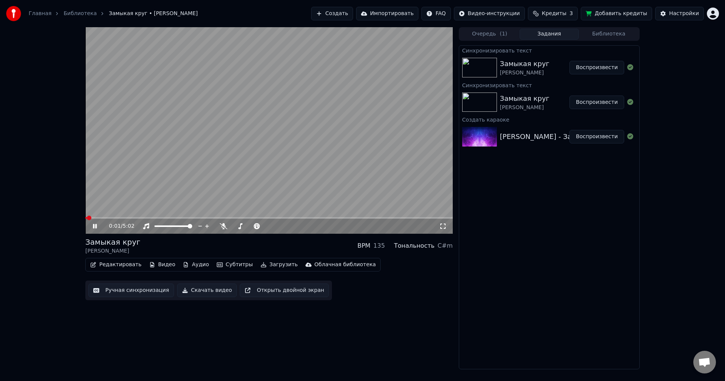
click at [190, 265] on button "Аудио" at bounding box center [196, 264] width 32 height 11
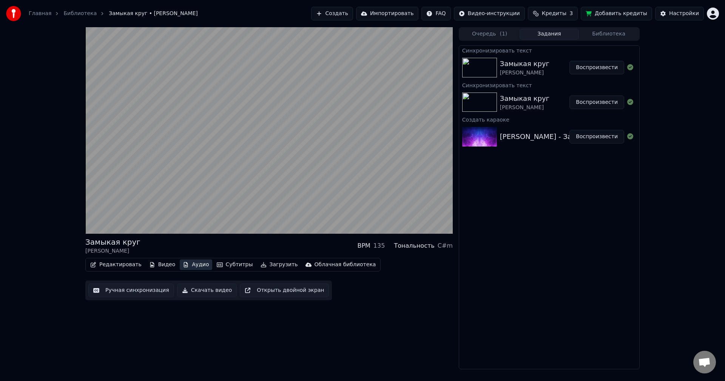
click at [190, 265] on button "Аудио" at bounding box center [196, 264] width 32 height 11
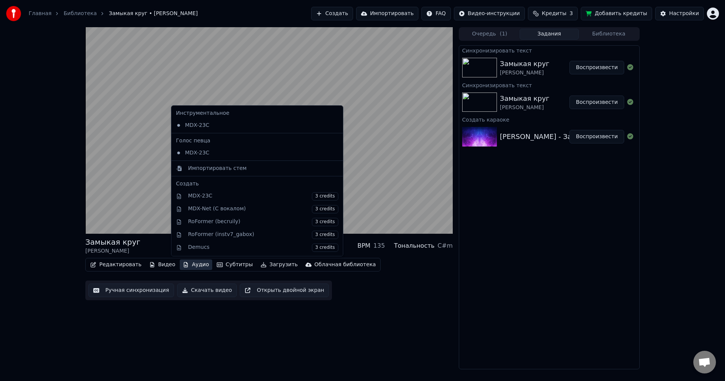
click at [190, 265] on button "Аудио" at bounding box center [196, 264] width 32 height 11
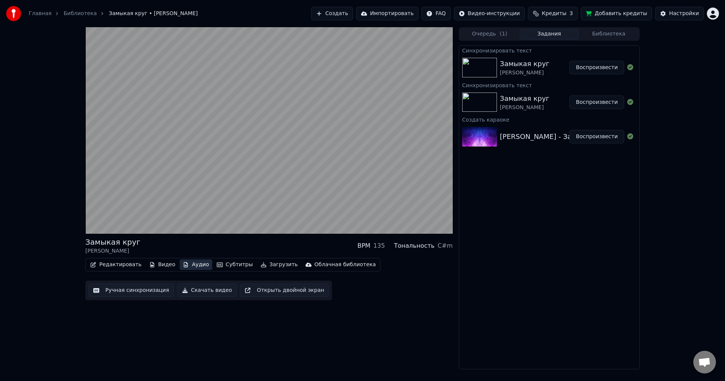
click at [190, 265] on button "Аудио" at bounding box center [196, 264] width 32 height 11
click at [233, 263] on button "Субтитры" at bounding box center [235, 264] width 42 height 11
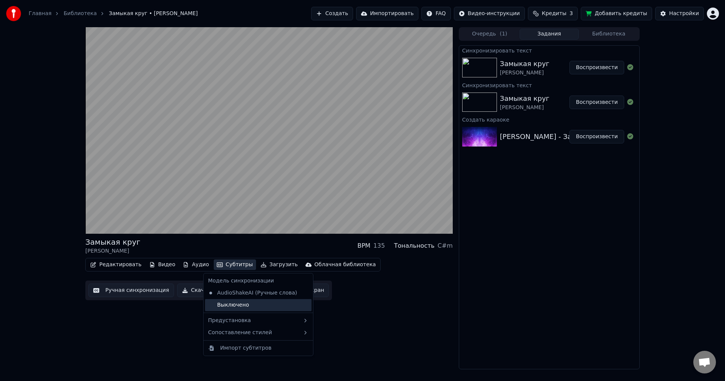
click at [222, 301] on div "Выключено" at bounding box center [258, 305] width 107 height 12
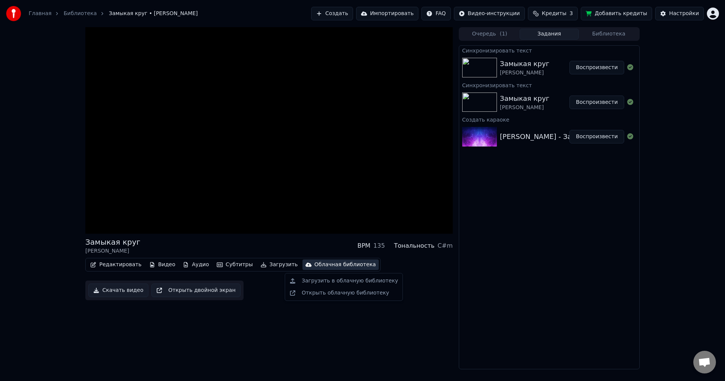
click at [315, 264] on div "Облачная библиотека" at bounding box center [346, 265] width 62 height 8
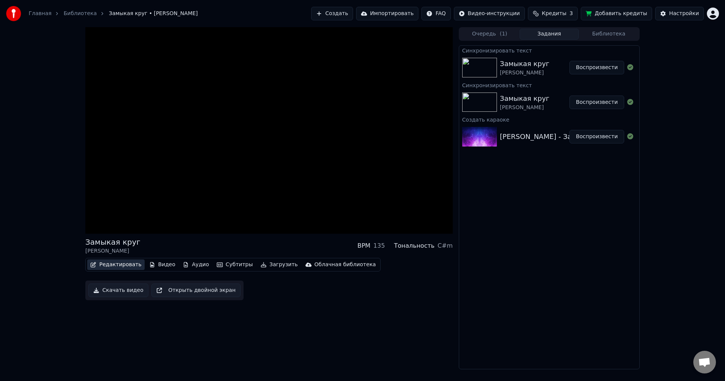
click at [111, 266] on button "Редактировать" at bounding box center [115, 264] width 57 height 11
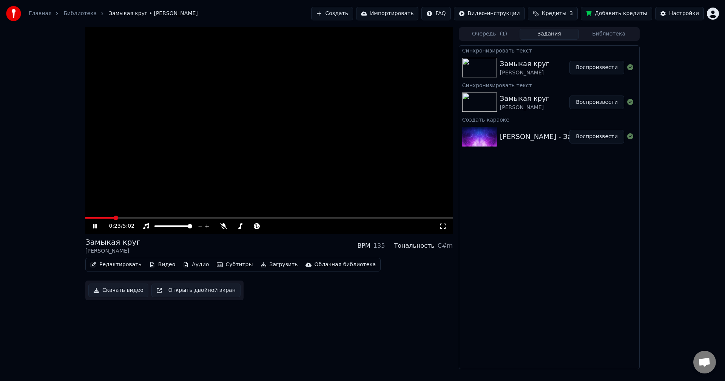
click at [241, 186] on video at bounding box center [269, 130] width 368 height 207
click at [111, 216] on video at bounding box center [269, 130] width 368 height 207
click at [85, 218] on span at bounding box center [87, 218] width 5 height 5
click at [305, 111] on video at bounding box center [269, 130] width 368 height 207
click at [553, 32] on button "Задания" at bounding box center [550, 34] width 60 height 11
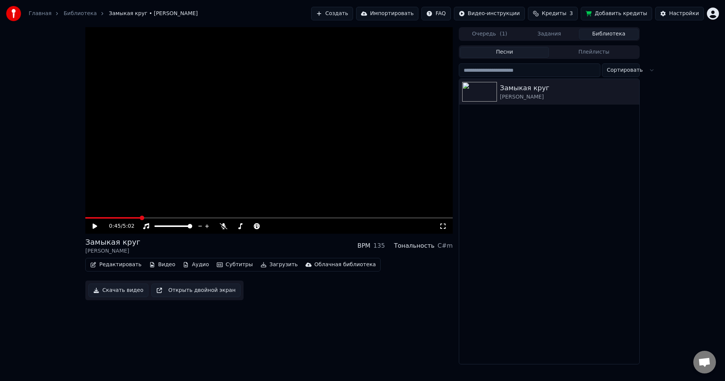
click at [608, 32] on button "Библиотека" at bounding box center [609, 34] width 60 height 11
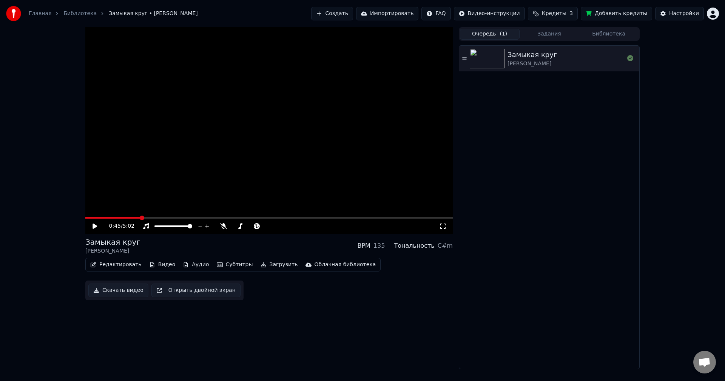
click at [486, 36] on button "Очередь ( 1 )" at bounding box center [490, 34] width 60 height 11
click at [466, 57] on icon at bounding box center [464, 58] width 5 height 5
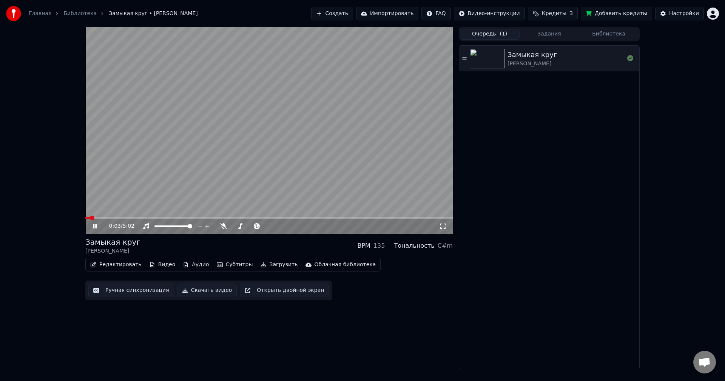
click at [343, 113] on video at bounding box center [269, 130] width 368 height 207
click at [285, 108] on video at bounding box center [269, 130] width 368 height 207
click at [67, 14] on link "Библиотека" at bounding box center [79, 14] width 33 height 8
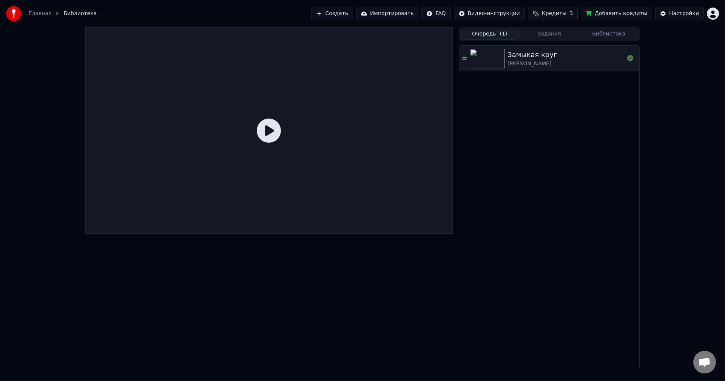
click at [462, 56] on icon at bounding box center [464, 58] width 5 height 5
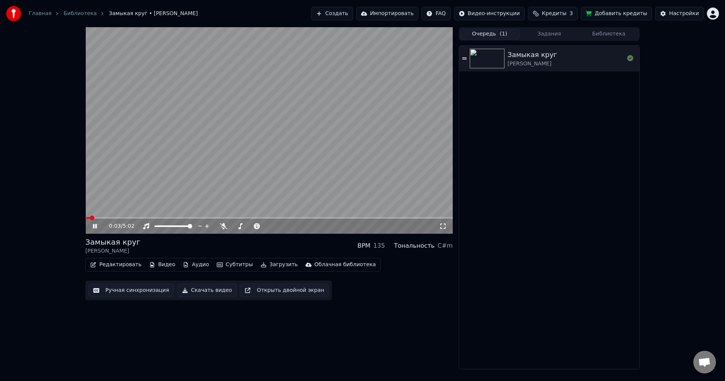
click at [352, 13] on button "Создать" at bounding box center [332, 14] width 42 height 14
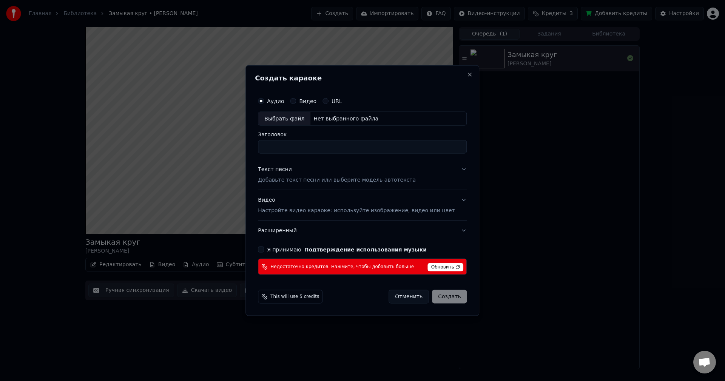
click at [355, 118] on div "Нет выбранного файла" at bounding box center [345, 119] width 71 height 8
click at [297, 211] on p "Настройте видео караоке: используйте изображение, видео или цвет" at bounding box center [356, 211] width 197 height 8
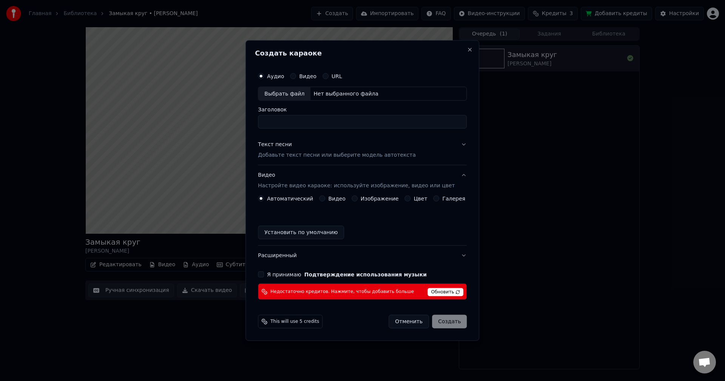
click at [334, 198] on label "Видео" at bounding box center [336, 198] width 17 height 5
click at [325, 198] on button "Видео" at bounding box center [322, 199] width 6 height 6
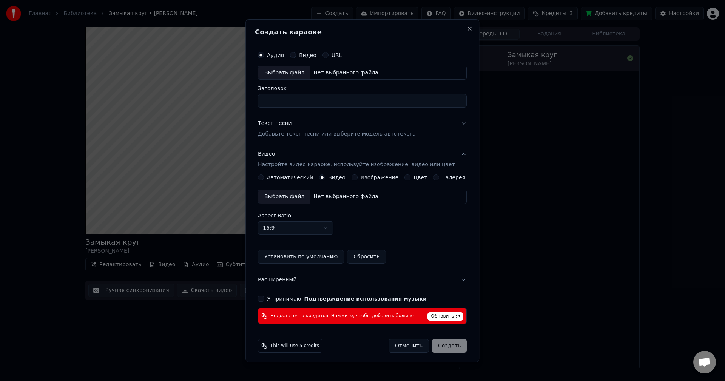
click at [270, 300] on div "Я принимаю Подтверждение использования музыки" at bounding box center [362, 299] width 209 height 6
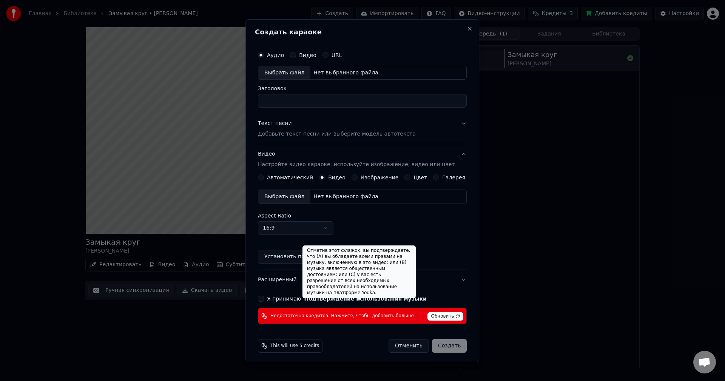
click at [372, 299] on button "Подтверждение использования музыки" at bounding box center [365, 298] width 122 height 5
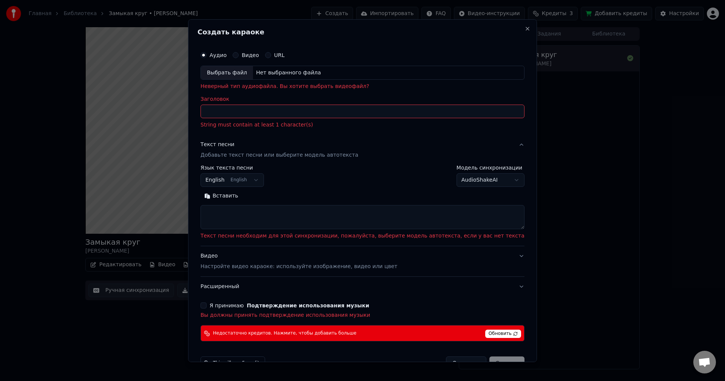
click at [207, 306] on button "Я принимаю Подтверждение использования музыки" at bounding box center [204, 306] width 6 height 6
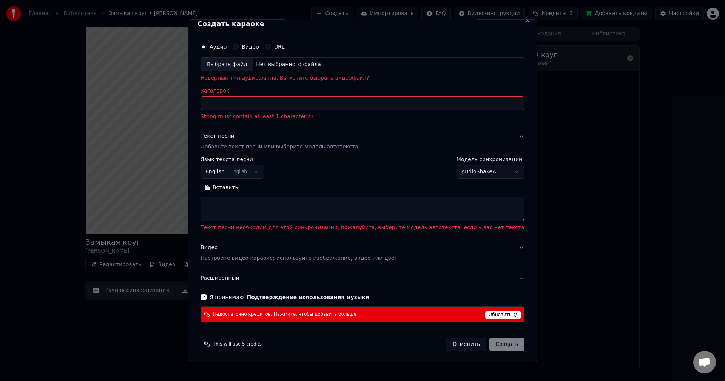
scroll to position [9, 0]
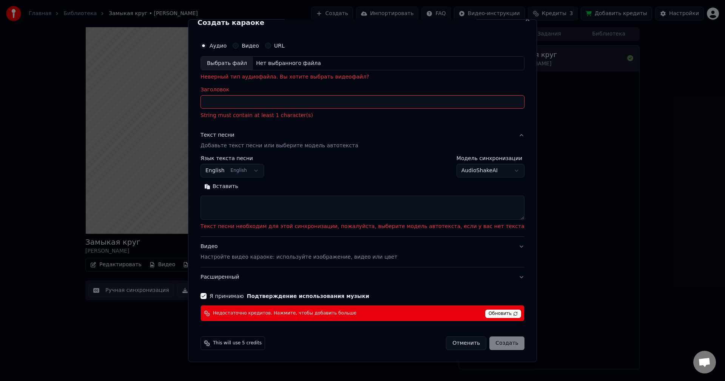
click at [485, 312] on span "Обновить" at bounding box center [503, 314] width 36 height 8
click at [249, 202] on textarea at bounding box center [363, 208] width 324 height 24
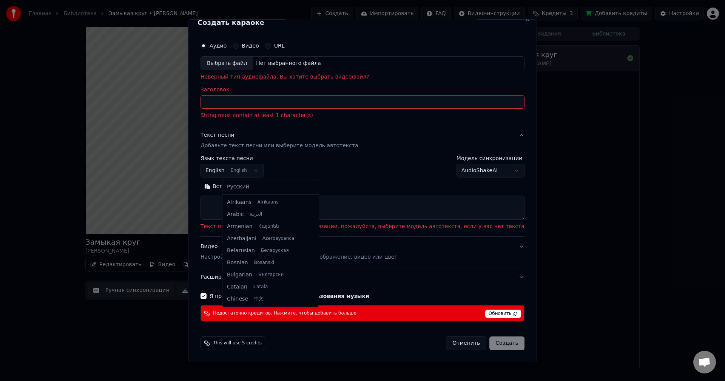
click at [272, 168] on body "**********" at bounding box center [362, 190] width 725 height 381
select select "**"
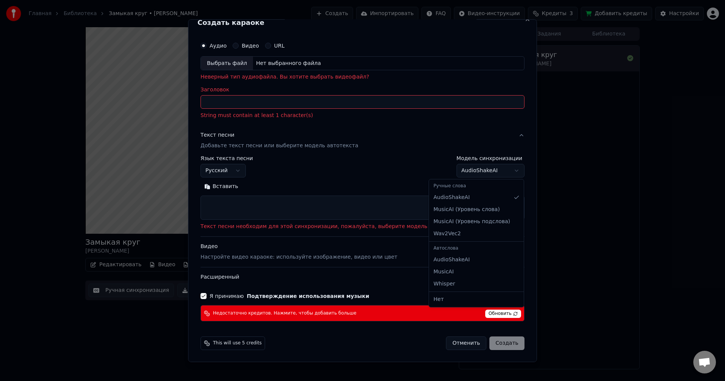
click at [492, 169] on body "**********" at bounding box center [362, 190] width 725 height 381
select select "********"
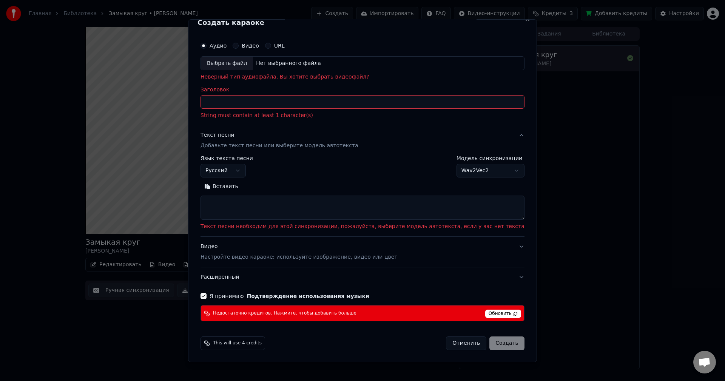
click at [289, 206] on textarea at bounding box center [363, 208] width 324 height 24
click at [255, 98] on input "Заголовок" at bounding box center [363, 102] width 324 height 14
click at [292, 62] on div "Нет выбранного файла" at bounding box center [288, 63] width 71 height 8
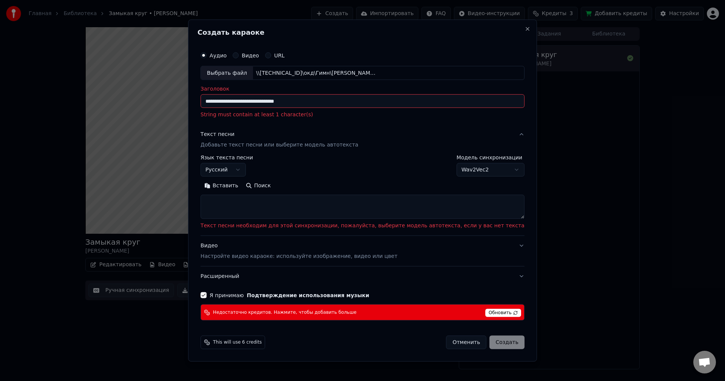
type input "**********"
drag, startPoint x: 334, startPoint y: 100, endPoint x: 207, endPoint y: 100, distance: 127.3
click at [207, 100] on body "**********" at bounding box center [362, 190] width 725 height 381
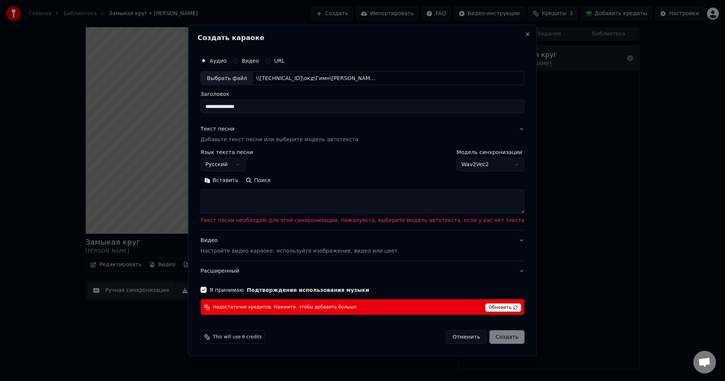
type input "**********"
click at [272, 137] on p "Добавьте текст песни или выберите модель автотекста" at bounding box center [280, 140] width 158 height 8
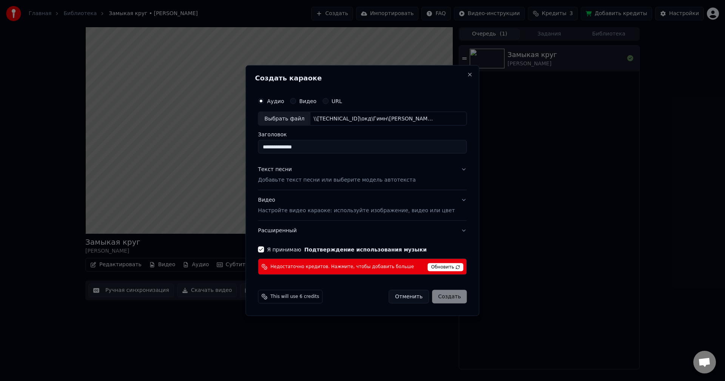
click at [324, 181] on p "Добавьте текст песни или выберите модель автотекста" at bounding box center [337, 180] width 158 height 8
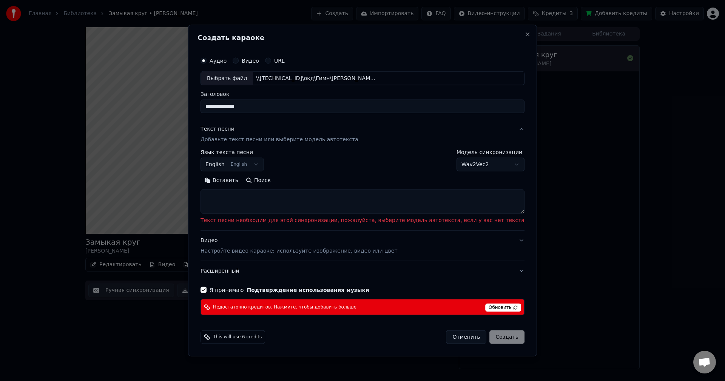
click at [275, 165] on body "**********" at bounding box center [362, 190] width 725 height 381
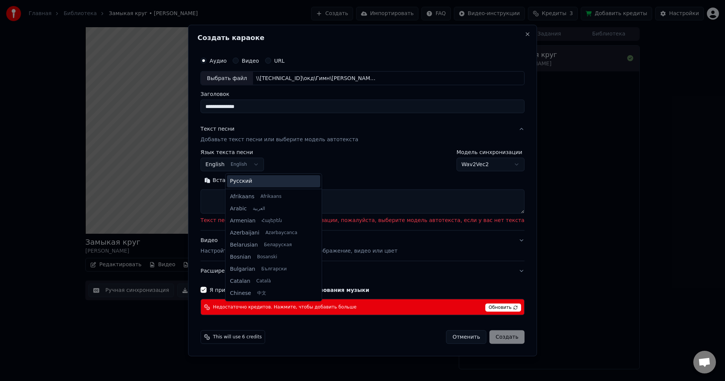
scroll to position [60, 0]
select select "**"
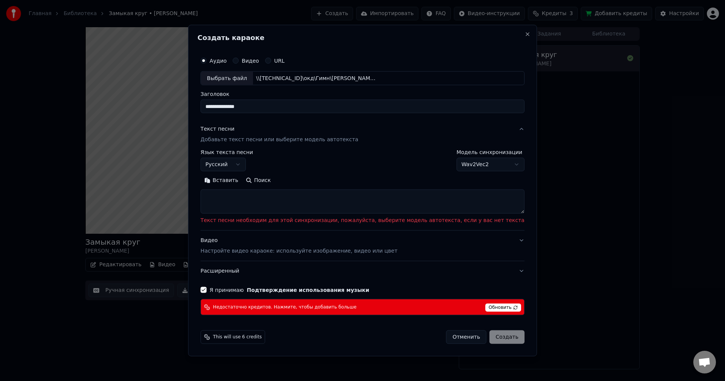
click at [385, 49] on div "**********" at bounding box center [362, 191] width 349 height 332
click at [253, 157] on div "**********" at bounding box center [227, 161] width 53 height 22
click at [255, 137] on p "Добавьте текст песни или выберите модель автотекста" at bounding box center [280, 140] width 158 height 8
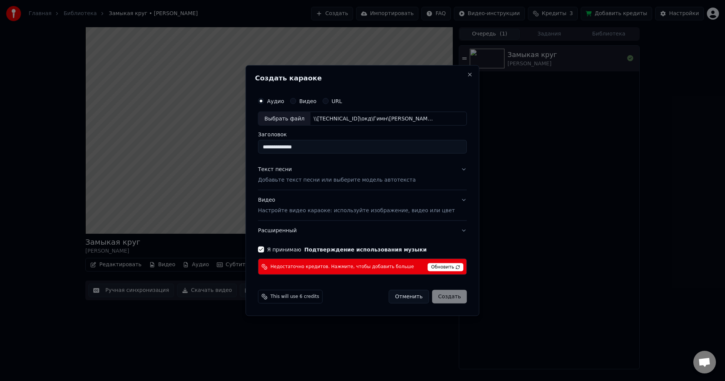
click at [302, 178] on p "Добавьте текст песни или выберите модель автотекста" at bounding box center [337, 180] width 158 height 8
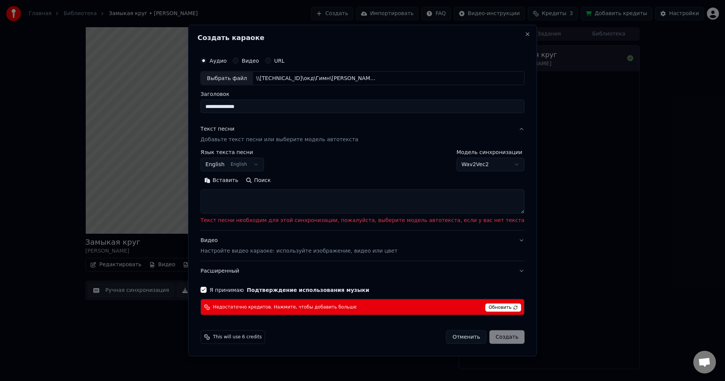
click at [273, 165] on body "**********" at bounding box center [362, 190] width 725 height 381
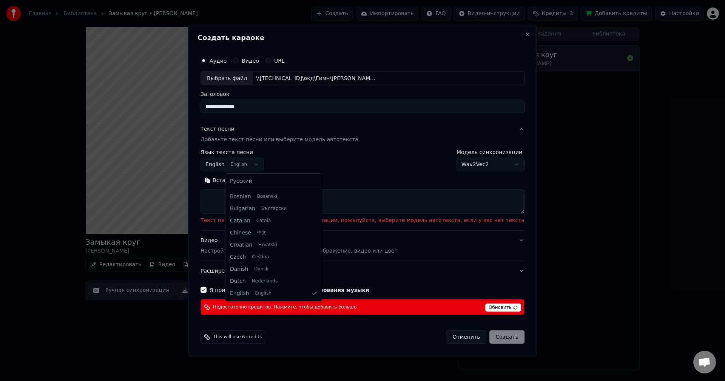
select select "**"
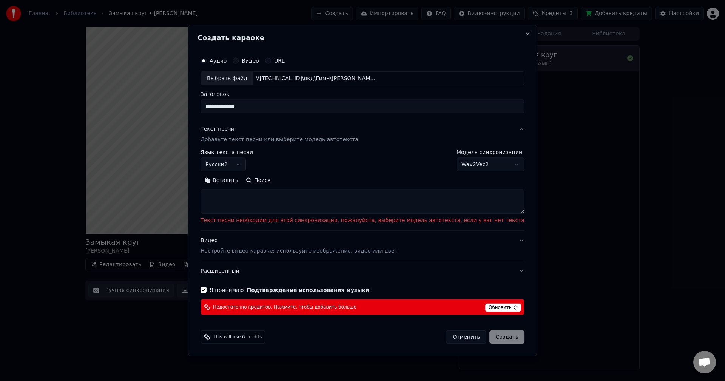
click at [246, 199] on textarea at bounding box center [363, 202] width 324 height 24
paste textarea "**********"
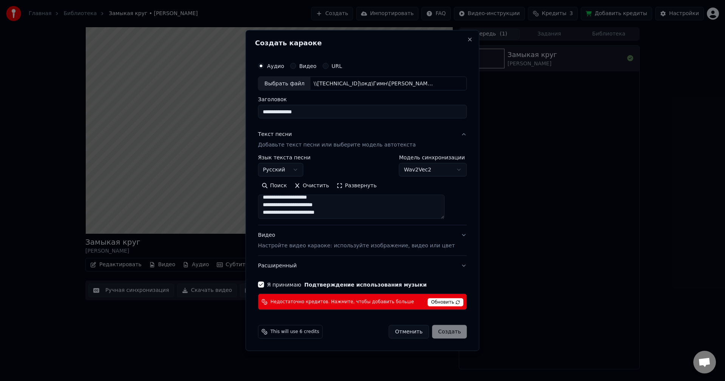
scroll to position [0, 0]
click at [274, 201] on textarea at bounding box center [351, 207] width 187 height 24
click at [273, 197] on textarea at bounding box center [351, 207] width 187 height 24
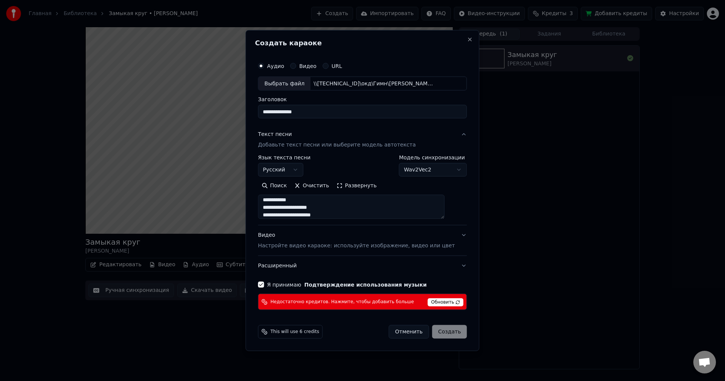
click at [278, 209] on textarea at bounding box center [351, 207] width 187 height 24
click at [273, 202] on textarea at bounding box center [351, 207] width 187 height 24
type textarea "**********"
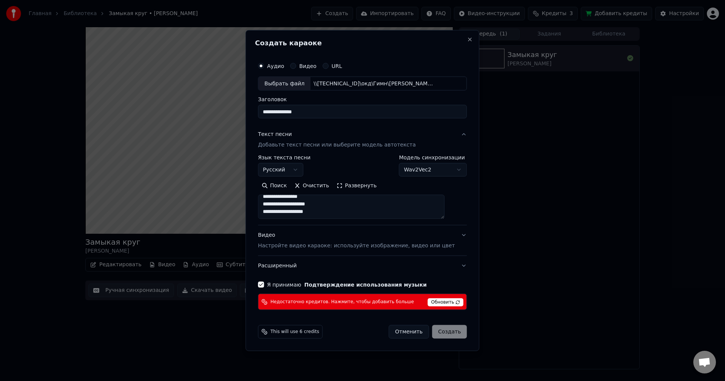
click at [288, 260] on button "Расширенный" at bounding box center [362, 266] width 209 height 20
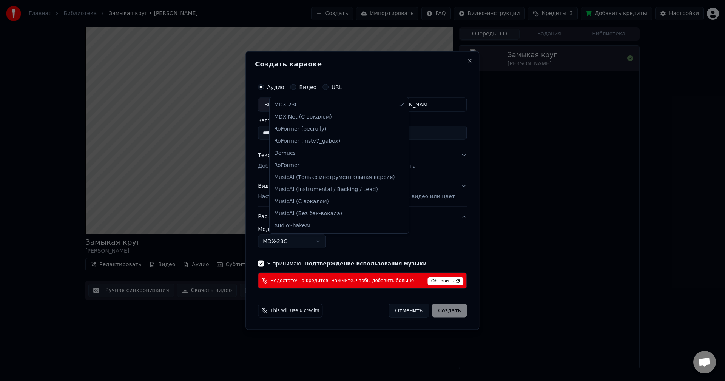
click at [328, 241] on body "**********" at bounding box center [362, 190] width 725 height 381
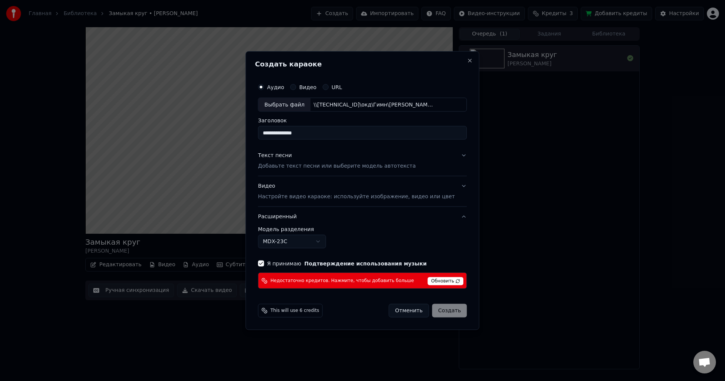
click at [328, 240] on body "**********" at bounding box center [362, 190] width 725 height 381
click at [425, 237] on div "**********" at bounding box center [362, 238] width 209 height 22
click at [333, 241] on body "**********" at bounding box center [362, 190] width 725 height 381
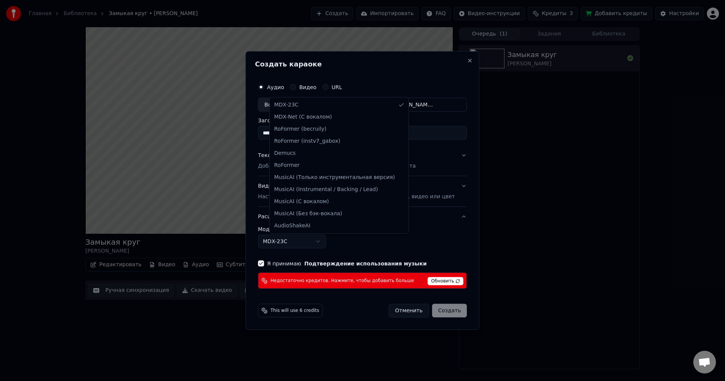
select select "**********"
click at [329, 241] on body "**********" at bounding box center [362, 190] width 725 height 381
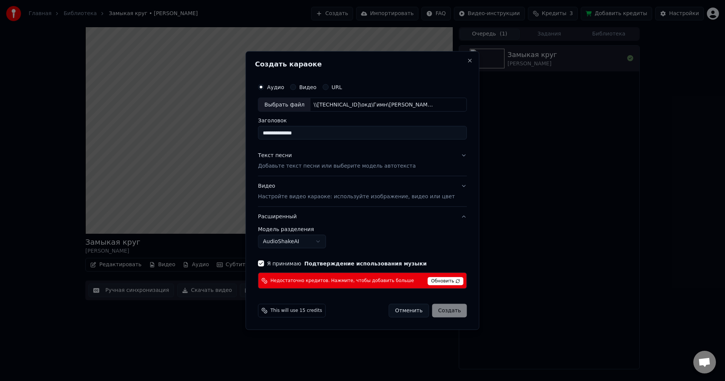
click at [369, 238] on body "**********" at bounding box center [362, 190] width 725 height 381
click at [301, 198] on p "Настройте видео караоке: используйте изображение, видео или цвет" at bounding box center [356, 197] width 197 height 8
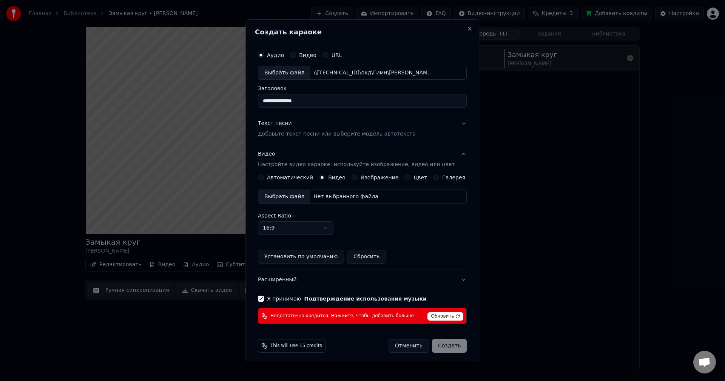
click at [323, 197] on div "Нет выбранного файла" at bounding box center [345, 197] width 71 height 8
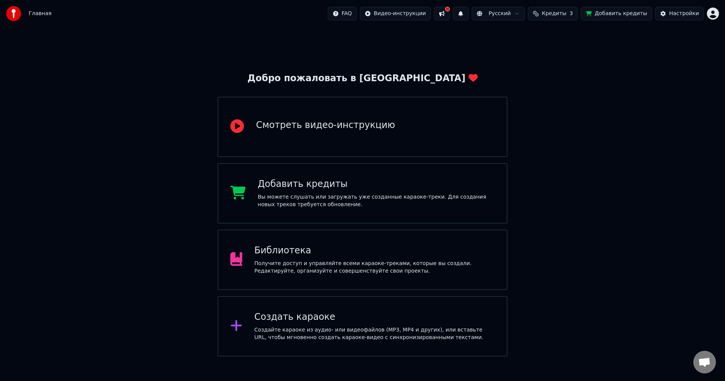
click at [243, 129] on icon at bounding box center [237, 126] width 14 height 14
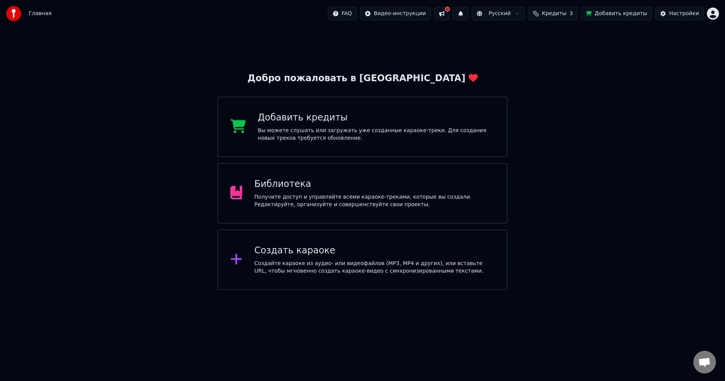
click at [237, 261] on icon at bounding box center [236, 259] width 11 height 11
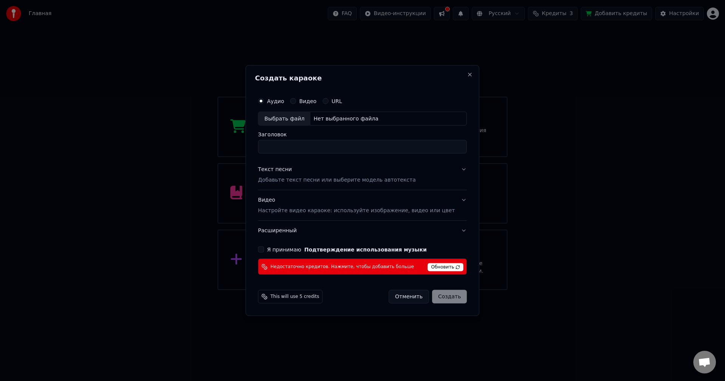
click at [313, 103] on label "Видео" at bounding box center [307, 100] width 17 height 5
click at [296, 103] on button "Видео" at bounding box center [293, 101] width 6 height 6
click at [280, 99] on label "Аудио" at bounding box center [275, 100] width 17 height 5
click at [264, 99] on button "Аудио" at bounding box center [261, 101] width 6 height 6
click at [348, 117] on div "Нет выбранного файла" at bounding box center [345, 119] width 71 height 8
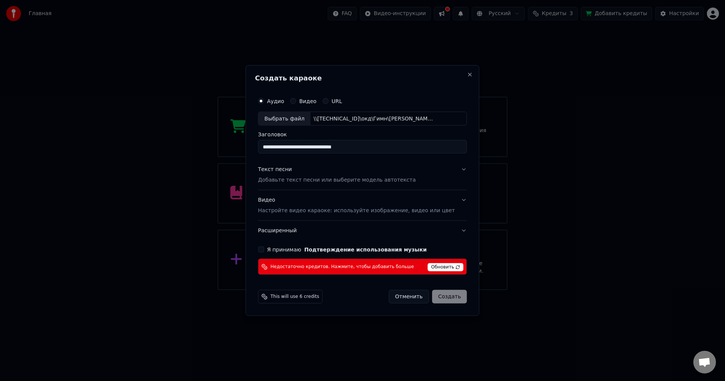
type input "**********"
drag, startPoint x: 385, startPoint y: 149, endPoint x: 185, endPoint y: 143, distance: 200.3
click at [185, 143] on body "Главная FAQ Видео-инструкции Русский Кредиты 3 Добавить кредиты Настройки Добро…" at bounding box center [362, 145] width 725 height 290
click at [280, 170] on div "Текст песни" at bounding box center [275, 170] width 34 height 8
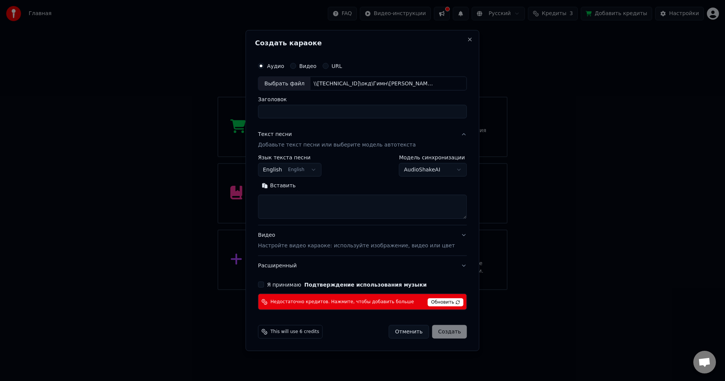
click at [316, 170] on button "English English" at bounding box center [289, 170] width 63 height 14
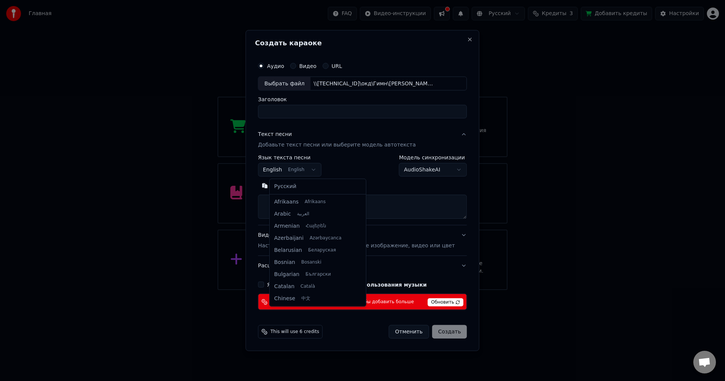
scroll to position [60, 0]
select select "**"
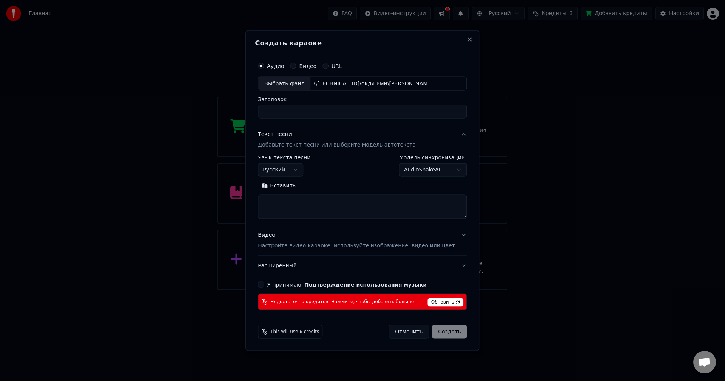
click at [297, 202] on textarea at bounding box center [362, 207] width 209 height 24
click at [274, 186] on button "Вставить" at bounding box center [279, 186] width 42 height 12
click at [264, 286] on button "Я принимаю Подтверждение использования музыки" at bounding box center [261, 285] width 6 height 6
click at [277, 244] on p "Настройте видео караоке: используйте изображение, видео или цвет" at bounding box center [356, 246] width 197 height 8
type textarea "**********"
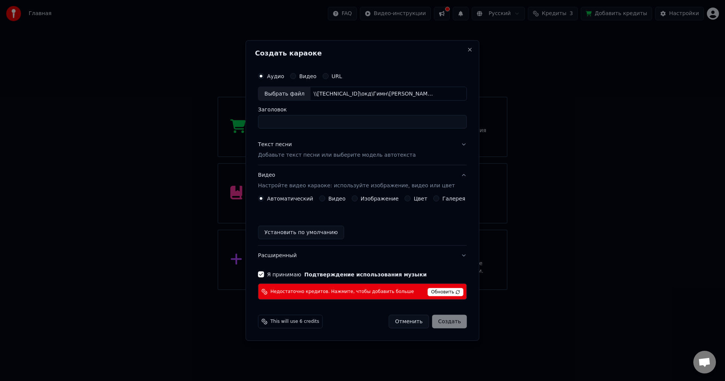
click at [385, 199] on label "Изображение" at bounding box center [380, 198] width 38 height 5
click at [358, 199] on button "Изображение" at bounding box center [355, 199] width 6 height 6
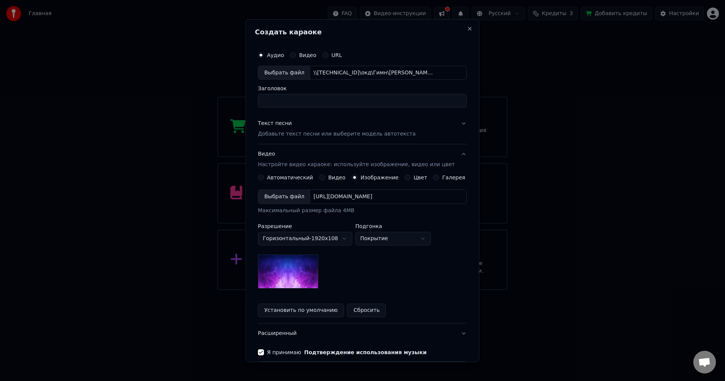
click at [327, 197] on div "[URL][DOMAIN_NAME]" at bounding box center [342, 197] width 65 height 8
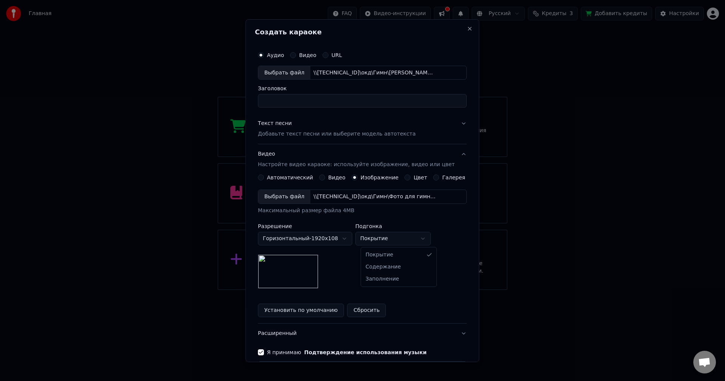
click at [419, 241] on body "Главная FAQ Видео-инструкции Русский Кредиты 3 Добавить кредиты Настройки Добро…" at bounding box center [362, 145] width 725 height 290
click at [411, 242] on body "Главная FAQ Видео-инструкции Русский Кредиты 3 Добавить кредиты Настройки Добро…" at bounding box center [362, 145] width 725 height 290
click at [388, 238] on body "Главная FAQ Видео-инструкции Русский Кредиты 3 Добавить кредиты Настройки Добро…" at bounding box center [362, 145] width 725 height 290
select select "*******"
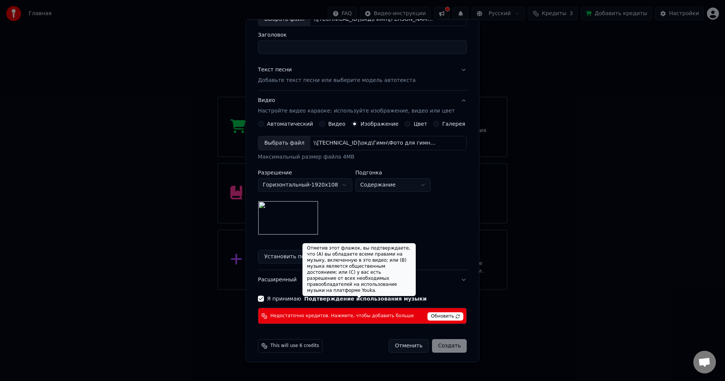
scroll to position [56, 0]
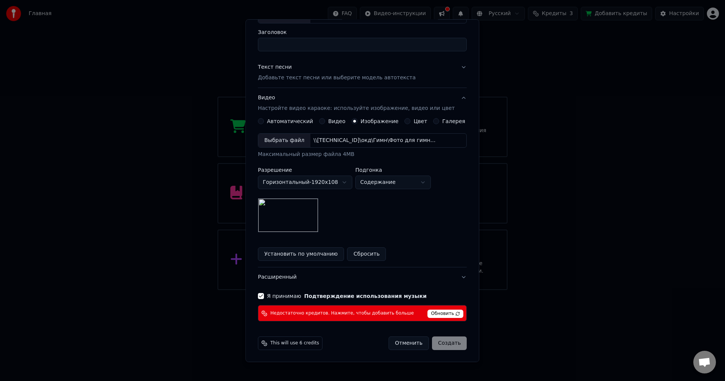
click at [264, 296] on button "Я принимаю Подтверждение использования музыки" at bounding box center [261, 296] width 6 height 6
click at [434, 312] on span "Обновить" at bounding box center [446, 314] width 36 height 8
click at [432, 313] on span "Обновить" at bounding box center [446, 314] width 36 height 8
click at [355, 314] on span "Недостаточно кредитов. Нажмите, чтобы добавить больше" at bounding box center [342, 313] width 144 height 6
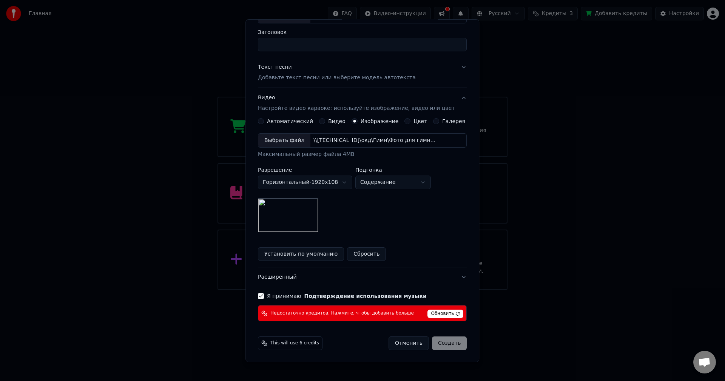
click at [276, 274] on button "Расширенный" at bounding box center [362, 277] width 209 height 20
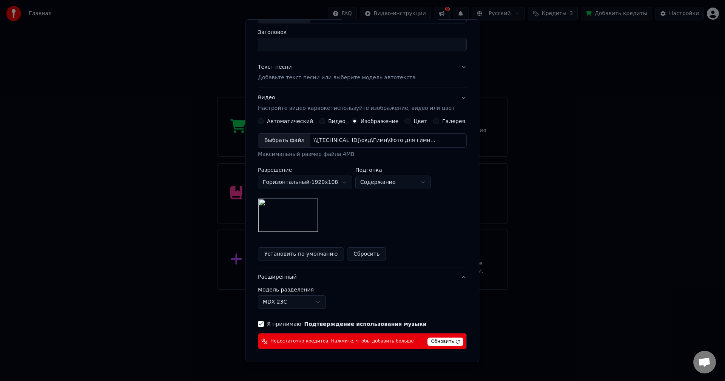
scroll to position [0, 0]
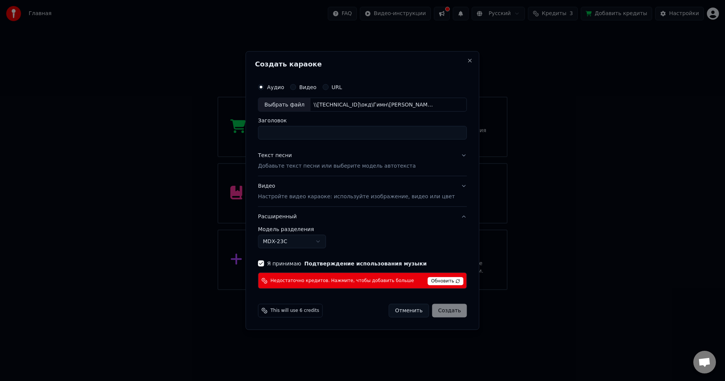
click at [275, 186] on div "Видео Настройте видео караоке: используйте изображение, видео или цвет" at bounding box center [356, 191] width 197 height 18
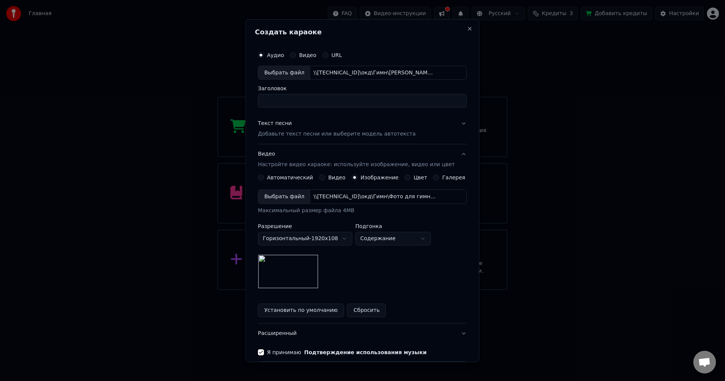
click at [278, 334] on button "Расширенный" at bounding box center [362, 334] width 209 height 20
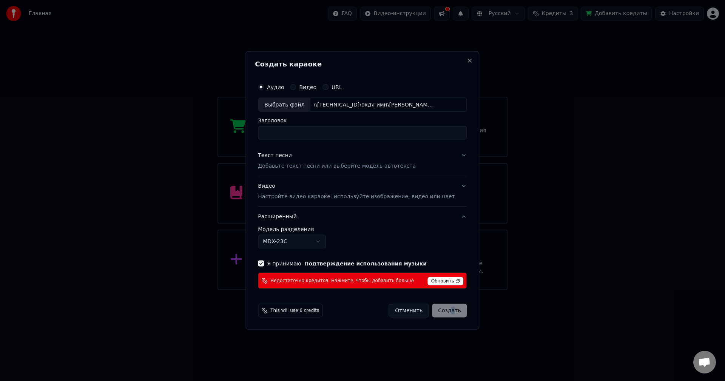
click at [444, 314] on div "Отменить Создать" at bounding box center [428, 311] width 78 height 14
drag, startPoint x: 440, startPoint y: 308, endPoint x: 405, endPoint y: 310, distance: 34.4
click at [431, 309] on div "Отменить Создать" at bounding box center [428, 311] width 78 height 14
click at [400, 311] on button "Отменить" at bounding box center [409, 311] width 40 height 14
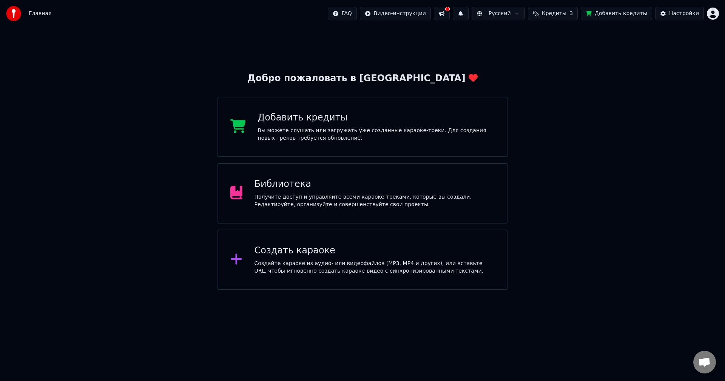
click at [450, 12] on button at bounding box center [442, 14] width 16 height 14
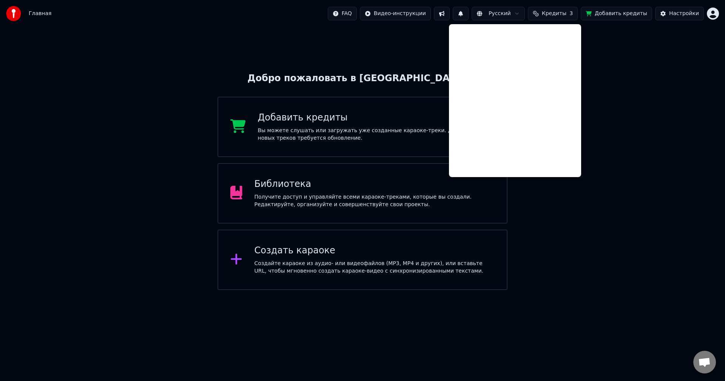
click at [567, 15] on span "Кредиты" at bounding box center [554, 14] width 25 height 8
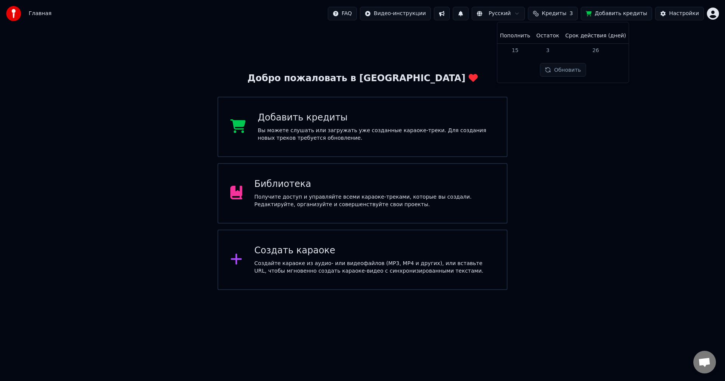
click at [556, 73] on button "Обновить" at bounding box center [563, 70] width 46 height 14
click at [520, 51] on td "15" at bounding box center [515, 50] width 36 height 14
drag, startPoint x: 568, startPoint y: 50, endPoint x: 575, endPoint y: 49, distance: 7.2
click at [568, 50] on td "26" at bounding box center [595, 50] width 67 height 14
click at [592, 48] on td "26" at bounding box center [595, 50] width 67 height 14
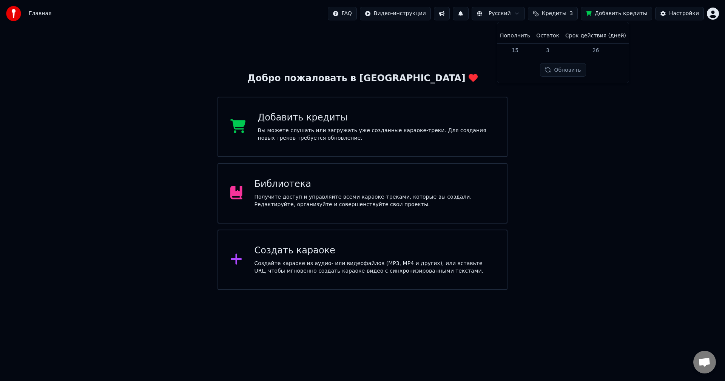
click at [528, 33] on th "Пополнить" at bounding box center [515, 35] width 36 height 15
click at [539, 38] on th "Остаток" at bounding box center [547, 35] width 29 height 15
click at [548, 36] on th "Остаток" at bounding box center [547, 35] width 29 height 15
click at [595, 36] on th "Срок действия (дней)" at bounding box center [595, 35] width 67 height 15
click at [683, 12] on div "Настройки" at bounding box center [684, 14] width 30 height 8
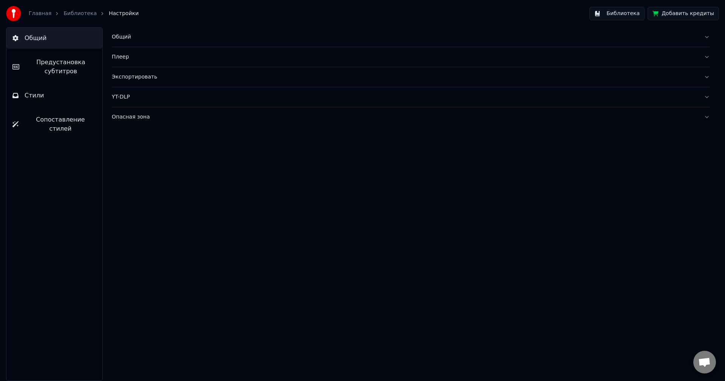
click at [33, 35] on span "Общий" at bounding box center [36, 38] width 22 height 9
click at [32, 13] on link "Главная" at bounding box center [40, 14] width 23 height 8
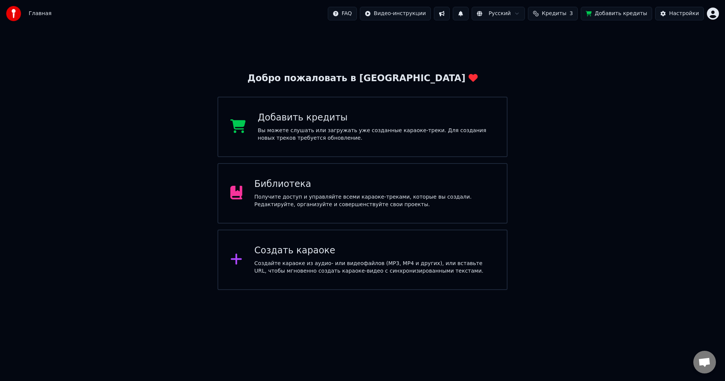
click at [270, 191] on div "Библиотека Получите доступ и управляйте всеми караоке-треками, которые вы созда…" at bounding box center [375, 193] width 241 height 30
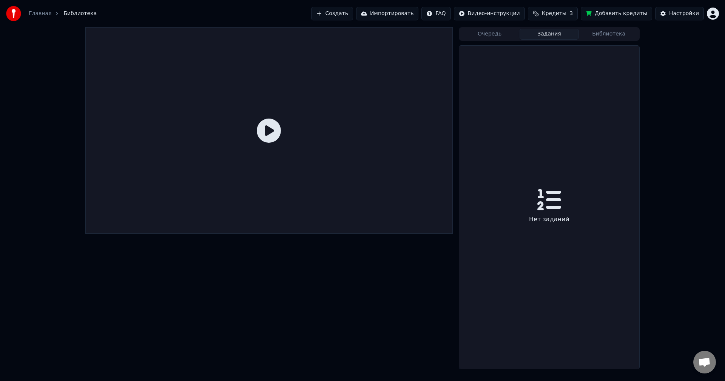
click at [550, 34] on button "Задания" at bounding box center [550, 34] width 60 height 11
click at [597, 31] on button "Библиотека" at bounding box center [609, 34] width 60 height 11
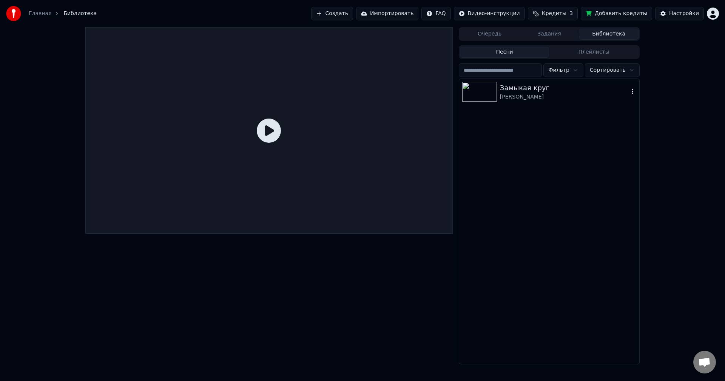
click at [515, 85] on div "Замыкая круг" at bounding box center [564, 88] width 129 height 11
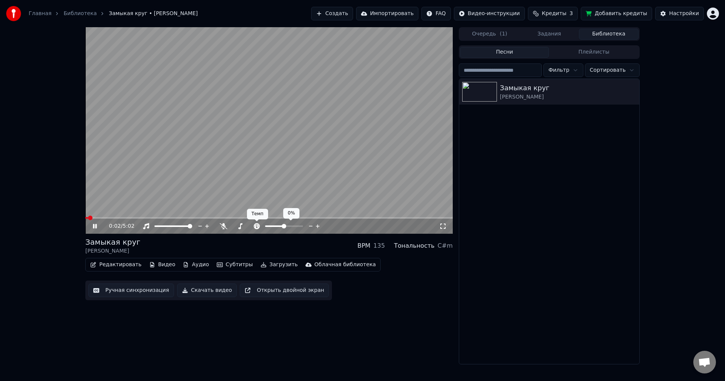
click at [257, 227] on icon at bounding box center [257, 226] width 8 height 6
click at [265, 228] on span at bounding box center [267, 226] width 5 height 5
click at [277, 228] on span at bounding box center [278, 226] width 5 height 5
click at [281, 227] on span at bounding box center [281, 226] width 5 height 5
click at [284, 227] on span at bounding box center [283, 226] width 5 height 5
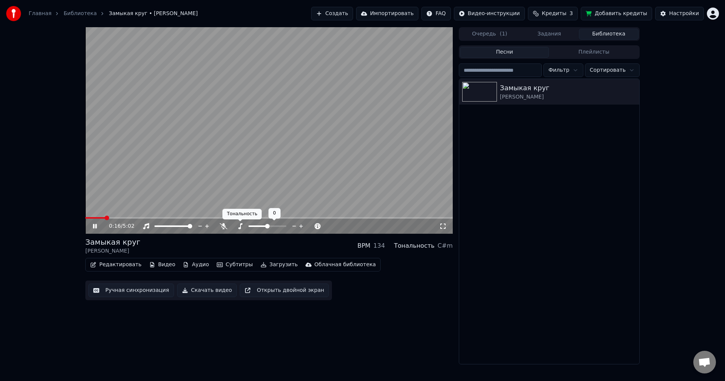
click at [239, 227] on icon at bounding box center [240, 226] width 8 height 6
click at [222, 226] on icon at bounding box center [224, 226] width 8 height 6
click at [222, 226] on icon at bounding box center [223, 226] width 4 height 6
click at [206, 224] on icon at bounding box center [207, 226] width 7 height 8
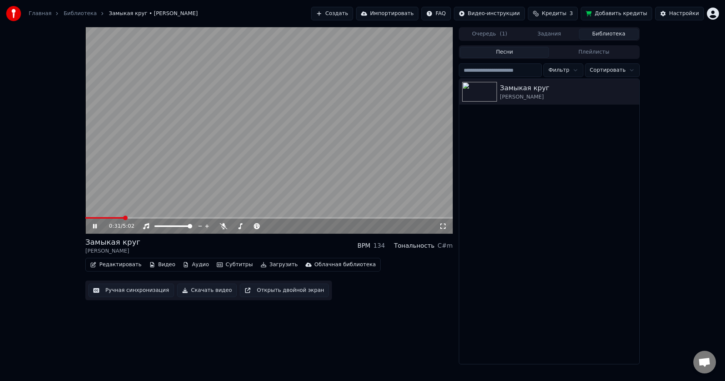
click at [117, 263] on button "Редактировать" at bounding box center [115, 264] width 57 height 11
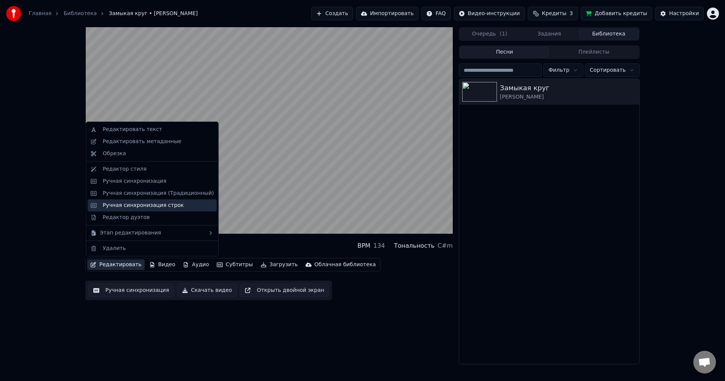
click at [132, 204] on div "Ручная синхронизация строк" at bounding box center [143, 206] width 81 height 8
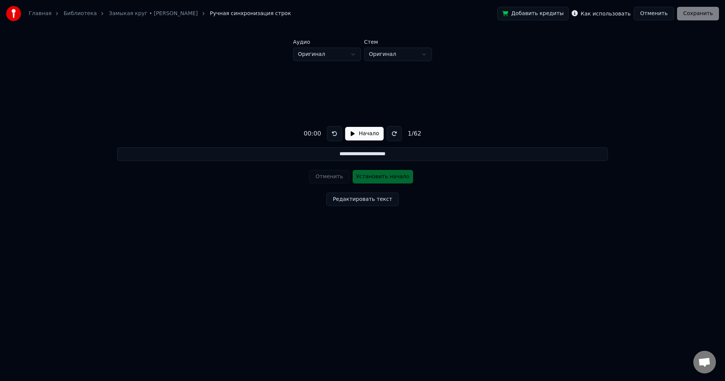
click at [350, 133] on button "Начало" at bounding box center [364, 134] width 38 height 14
click at [373, 178] on button "Установить начало" at bounding box center [383, 177] width 60 height 14
click at [652, 17] on button "Отменить" at bounding box center [654, 14] width 40 height 14
